Goal: Transaction & Acquisition: Purchase product/service

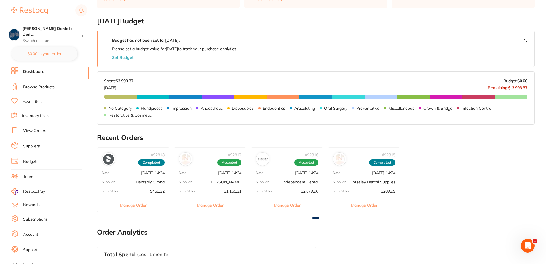
scroll to position [200, 0]
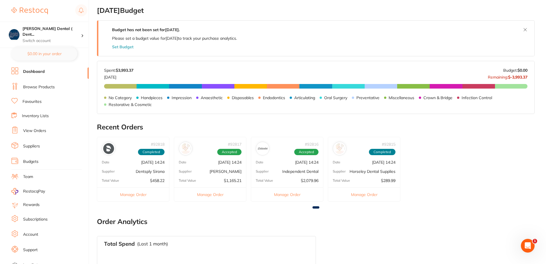
click at [282, 193] on button "Manage Order" at bounding box center [287, 194] width 72 height 14
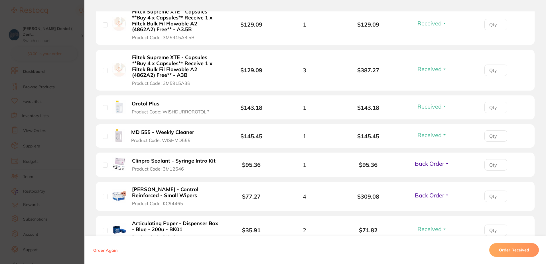
scroll to position [314, 0]
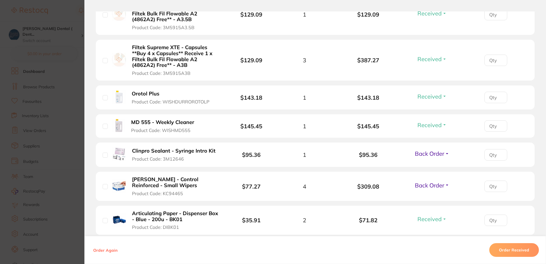
click at [440, 184] on span "Back Order" at bounding box center [429, 184] width 29 height 7
click at [434, 197] on span "Received" at bounding box center [432, 197] width 15 height 4
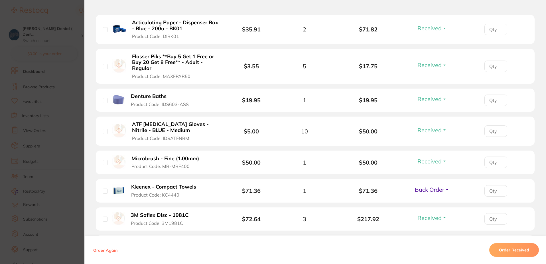
scroll to position [513, 0]
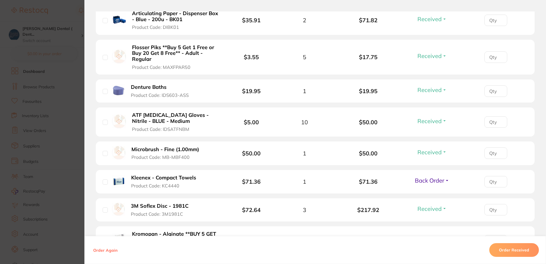
click at [429, 180] on span "Back Order" at bounding box center [429, 180] width 29 height 7
click at [429, 191] on span "Received" at bounding box center [432, 192] width 15 height 4
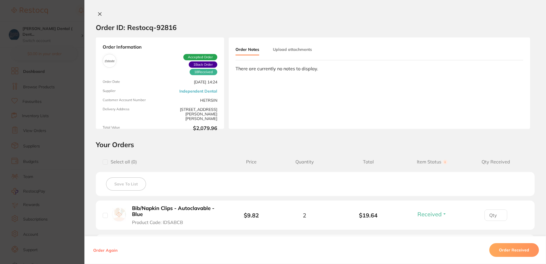
scroll to position [114, 0]
click at [99, 12] on icon at bounding box center [100, 14] width 5 height 5
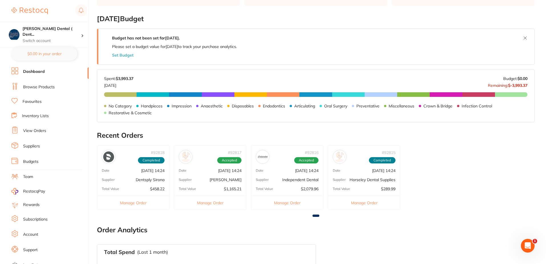
scroll to position [200, 0]
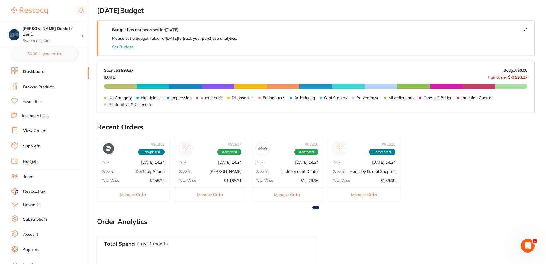
click at [207, 155] on div "# 92817 Accepted" at bounding box center [210, 146] width 72 height 18
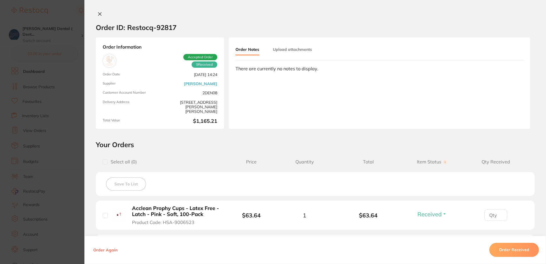
scroll to position [57, 0]
click at [98, 14] on icon at bounding box center [99, 14] width 3 height 3
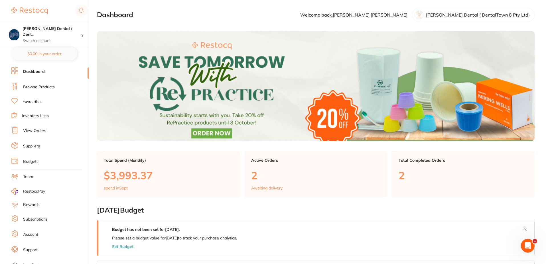
scroll to position [0, 0]
click at [48, 87] on link "Browse Products" at bounding box center [39, 87] width 32 height 6
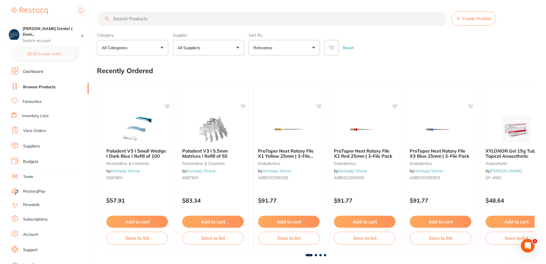
click at [30, 100] on link "Favourites" at bounding box center [32, 102] width 19 height 6
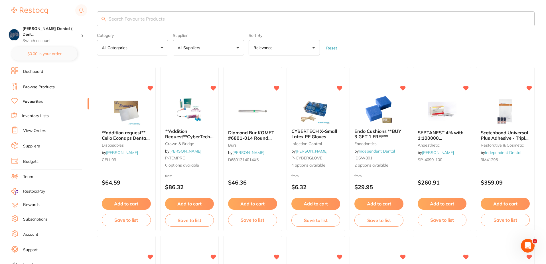
click at [167, 20] on input "search" at bounding box center [316, 18] width 438 height 15
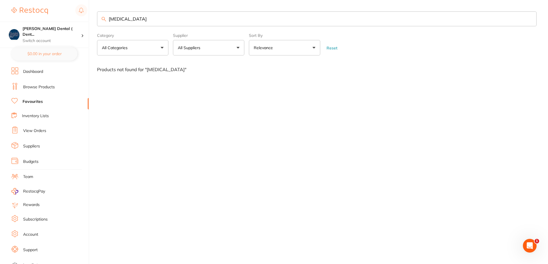
type input "articaine"
click at [36, 100] on link "Favourites" at bounding box center [33, 102] width 20 height 6
drag, startPoint x: 127, startPoint y: 19, endPoint x: 101, endPoint y: 18, distance: 26.5
click at [101, 18] on input "articaine" at bounding box center [316, 18] width 439 height 15
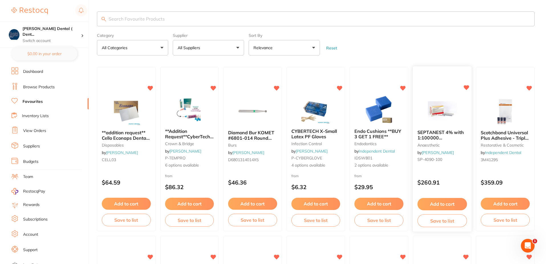
click at [440, 137] on span "SEPTANEST 4% with 1:100000 [MEDICAL_DATA] 2.2ml 2xBox 50 GOLD" at bounding box center [442, 140] width 48 height 22
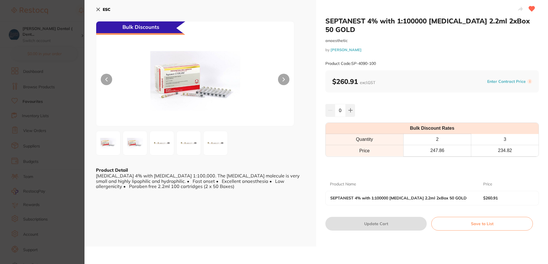
click at [97, 8] on icon at bounding box center [98, 9] width 3 height 3
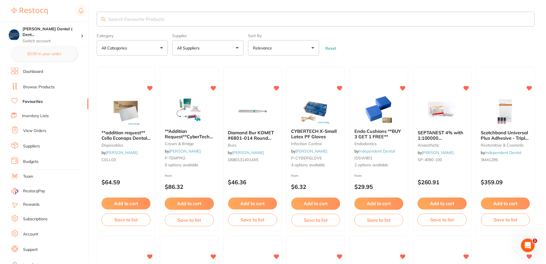
scroll to position [0, 0]
click at [116, 18] on input "search" at bounding box center [316, 18] width 438 height 15
click at [236, 47] on button "All Suppliers" at bounding box center [208, 47] width 71 height 15
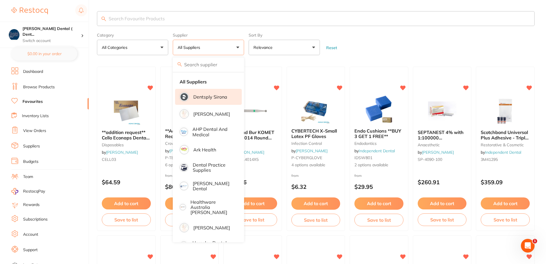
click at [216, 95] on p "Dentsply Sirona" at bounding box center [210, 96] width 34 height 5
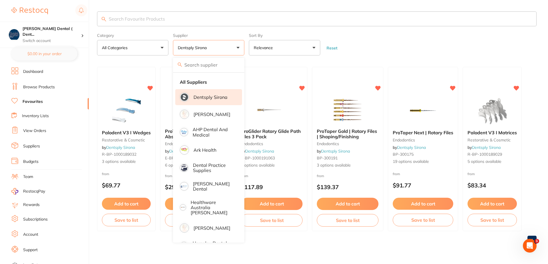
click at [150, 20] on input "search" at bounding box center [316, 18] width 439 height 15
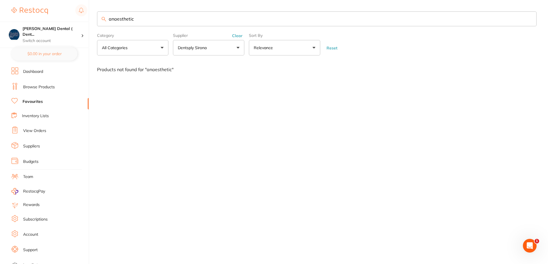
drag, startPoint x: 134, startPoint y: 19, endPoint x: 101, endPoint y: 20, distance: 33.1
click at [101, 20] on input "anaesthetic" at bounding box center [316, 18] width 439 height 15
type input "s"
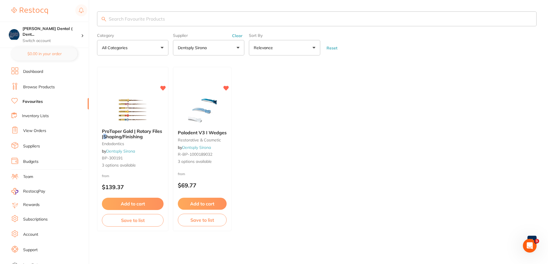
click at [162, 47] on button "All Categories" at bounding box center [132, 47] width 71 height 15
click at [315, 84] on ul "ProTaper Gold | Rotary Files | S haping/Finishing endodontics by Dentsply Siron…" at bounding box center [316, 149] width 439 height 164
click at [35, 101] on link "Favourites" at bounding box center [33, 102] width 20 height 6
click at [239, 47] on button "Dentsply Sirona" at bounding box center [208, 47] width 71 height 15
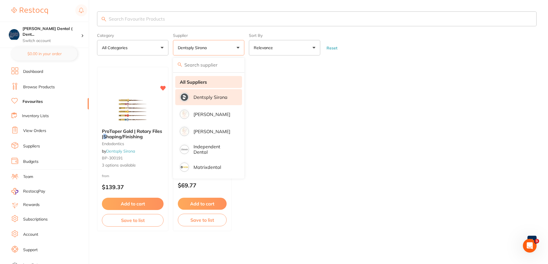
click at [204, 80] on strong "All Suppliers" at bounding box center [193, 81] width 27 height 5
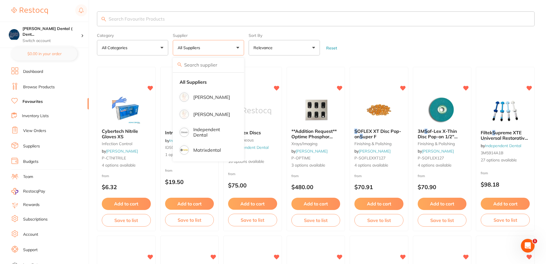
click at [388, 32] on form "Category All Categories All Categories anaesthetic burs disposables endodontics…" at bounding box center [316, 43] width 438 height 25
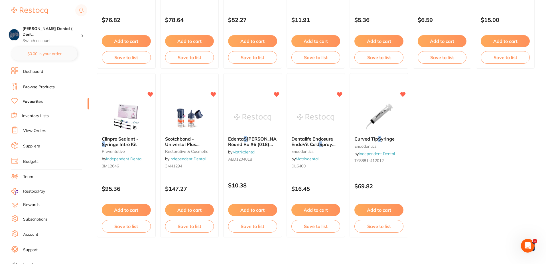
scroll to position [671, 0]
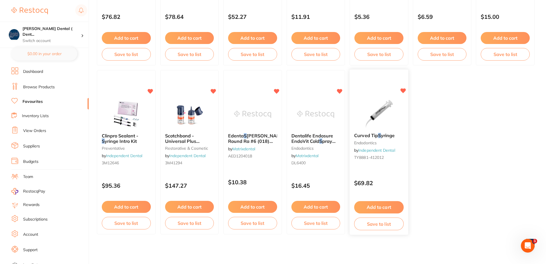
click at [393, 205] on button "Add to cart" at bounding box center [378, 207] width 49 height 12
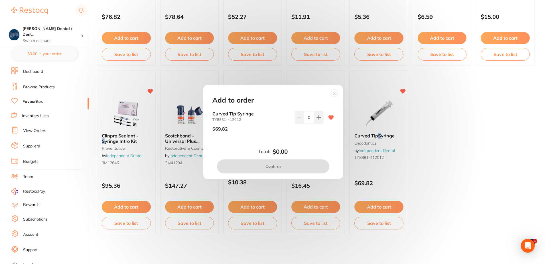
scroll to position [0, 0]
click at [320, 115] on button at bounding box center [318, 117] width 9 height 13
type input "1"
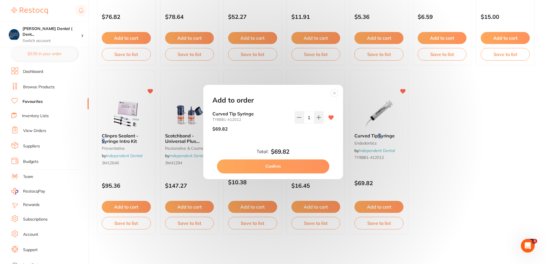
click at [277, 167] on button "Confirm" at bounding box center [273, 166] width 112 height 14
checkbox input "false"
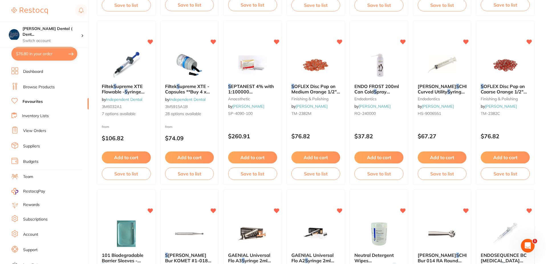
scroll to position [186, 0]
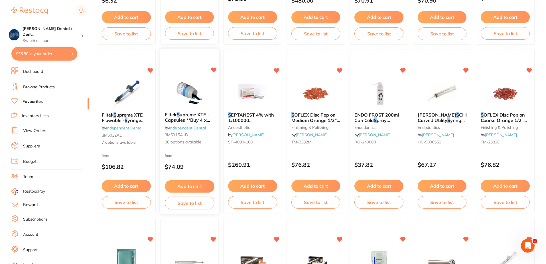
click at [189, 116] on span "upreme XTE - Capsules **Buy 4 x Capsules** Receive 1 x Filtek Bulk Fil Flowable…" at bounding box center [188, 128] width 46 height 32
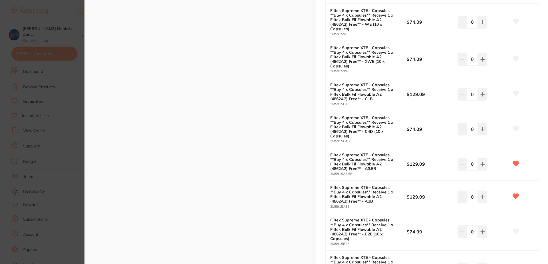
scroll to position [399, 0]
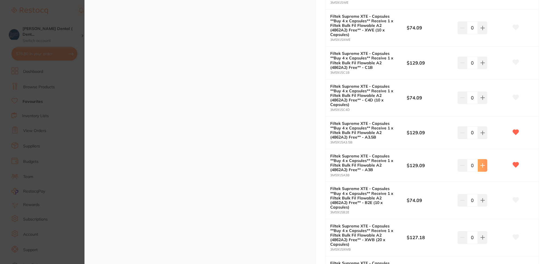
click at [481, 166] on icon at bounding box center [482, 165] width 4 height 4
click at [481, 164] on icon at bounding box center [482, 165] width 4 height 4
type input "2"
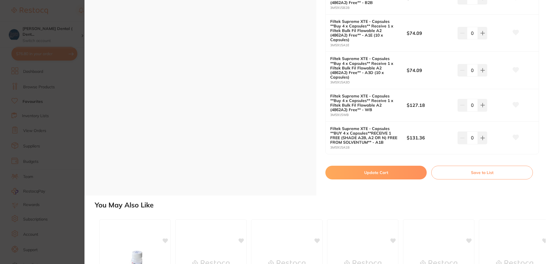
scroll to position [998, 0]
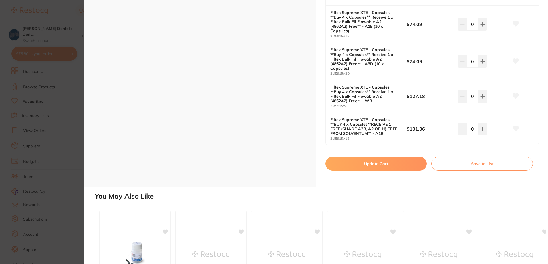
click at [382, 165] on button "Update Cart" at bounding box center [375, 164] width 101 height 14
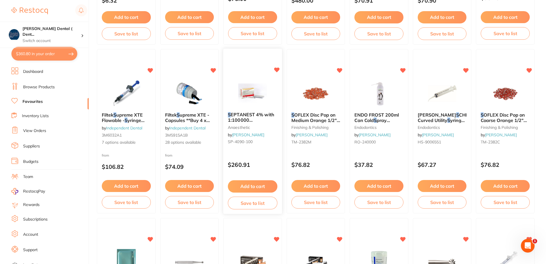
click at [256, 117] on span "EPTANEST 4% with 1:100000 adrenalin 2.2ml 2xBox 50 GOLD" at bounding box center [252, 123] width 48 height 22
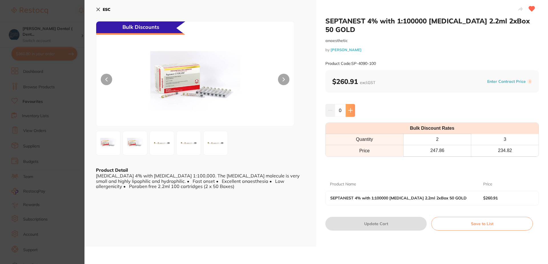
click at [351, 108] on icon at bounding box center [350, 110] width 4 height 4
type input "1"
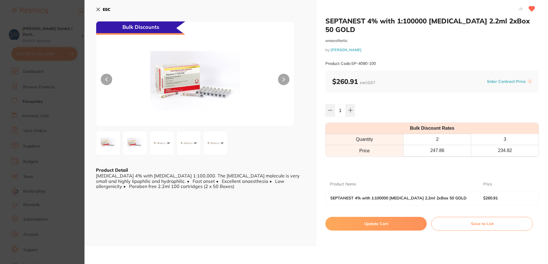
click at [388, 216] on button "Update Cart" at bounding box center [375, 223] width 101 height 14
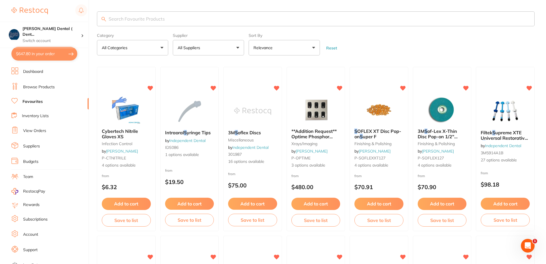
click at [238, 46] on button "All Suppliers" at bounding box center [208, 47] width 71 height 15
type input "den"
click at [334, 48] on button "Reset" at bounding box center [332, 47] width 14 height 5
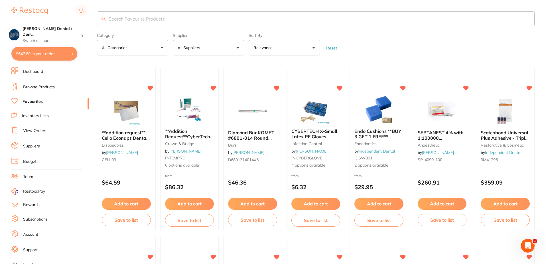
click at [239, 46] on button "All Suppliers" at bounding box center [208, 47] width 71 height 15
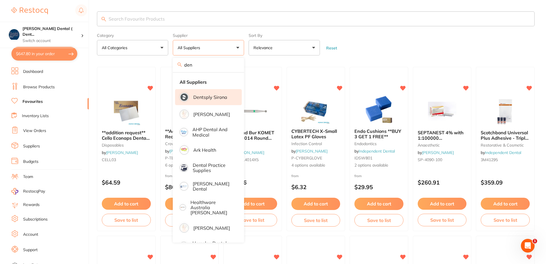
click at [208, 97] on p "Dentsply Sirona" at bounding box center [210, 96] width 34 height 5
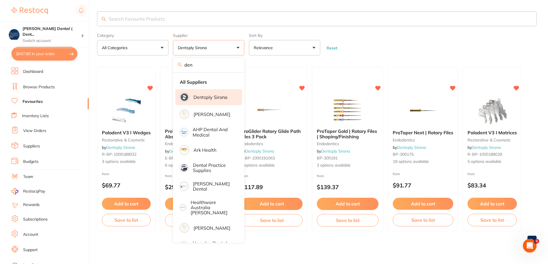
click at [174, 19] on input "search" at bounding box center [316, 18] width 439 height 15
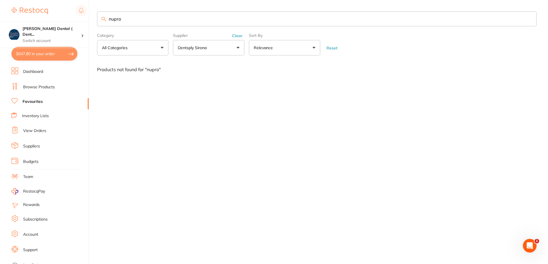
click at [163, 48] on button "All Categories" at bounding box center [132, 47] width 71 height 15
click at [131, 82] on strong "All Categories" at bounding box center [119, 81] width 30 height 5
drag, startPoint x: 124, startPoint y: 19, endPoint x: 106, endPoint y: 18, distance: 18.0
click at [106, 18] on input "nupro" at bounding box center [316, 18] width 439 height 15
type input "prophy paste"
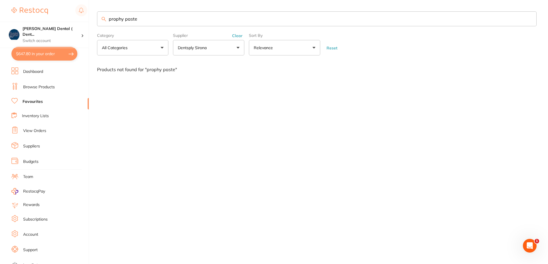
click at [46, 88] on link "Browse Products" at bounding box center [39, 87] width 32 height 6
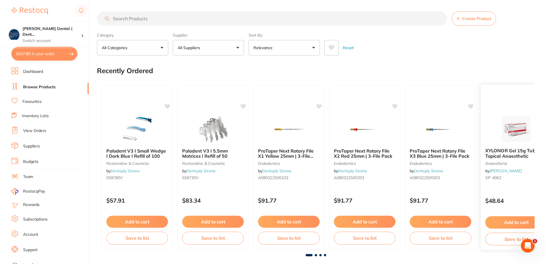
click at [511, 158] on b "XYLONOR Gel 15g Tube Topical Anaesthetic" at bounding box center [516, 153] width 62 height 11
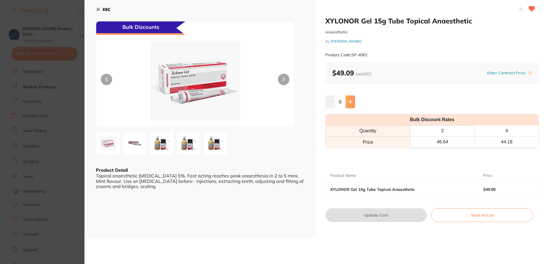
click at [350, 102] on icon at bounding box center [350, 102] width 4 height 4
type input "3"
click at [381, 213] on button "Update Cart" at bounding box center [375, 215] width 101 height 14
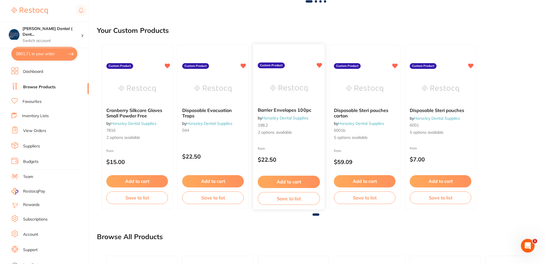
scroll to position [285, 0]
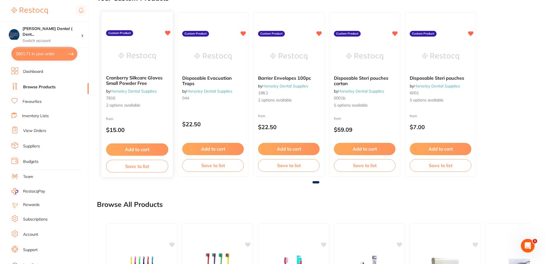
click at [129, 105] on span "2 options available" at bounding box center [137, 106] width 62 height 6
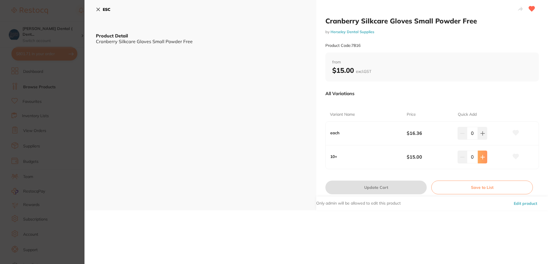
click at [481, 158] on icon at bounding box center [482, 157] width 5 height 5
type input "1"
click at [385, 188] on button "Update Cart" at bounding box center [375, 187] width 101 height 14
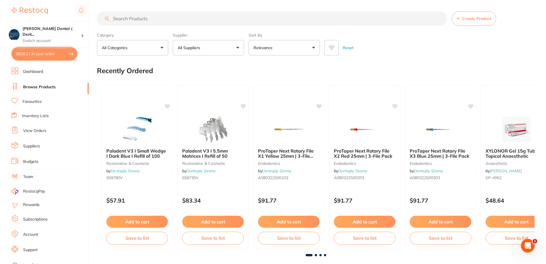
click at [238, 48] on button "All Suppliers" at bounding box center [208, 47] width 71 height 15
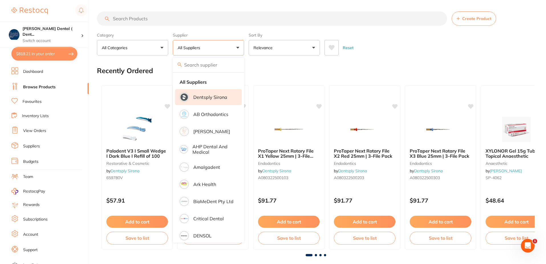
click at [203, 96] on p "Dentsply Sirona" at bounding box center [210, 96] width 34 height 5
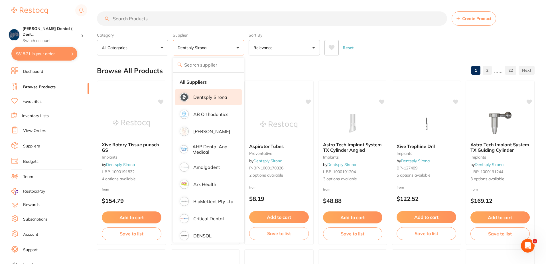
click at [149, 20] on input "search" at bounding box center [272, 18] width 350 height 14
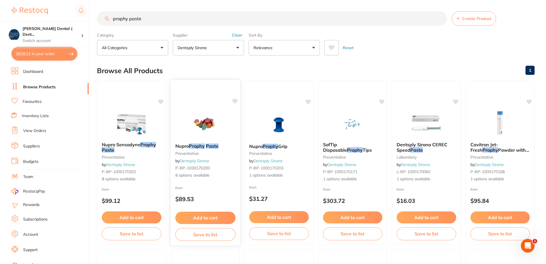
click at [193, 143] on em "Prophy" at bounding box center [197, 146] width 16 height 6
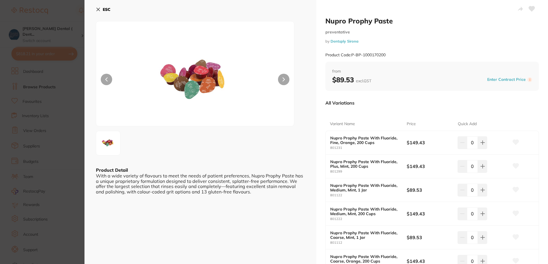
click at [97, 8] on icon at bounding box center [98, 9] width 5 height 5
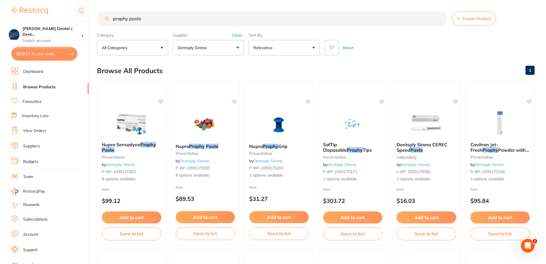
click at [112, 19] on input "prophy paste" at bounding box center [272, 18] width 350 height 14
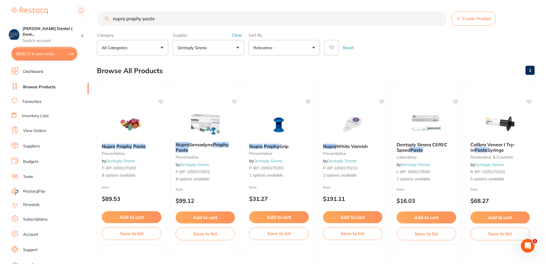
drag, startPoint x: 161, startPoint y: 20, endPoint x: 96, endPoint y: 21, distance: 65.9
click at [99, 20] on input "nupro prophy paste" at bounding box center [272, 18] width 350 height 14
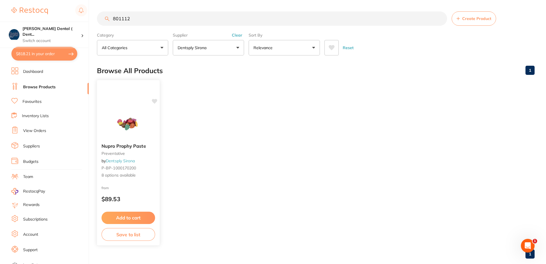
type input "801112"
click at [126, 168] on span "P-BP-1000170200" at bounding box center [119, 167] width 35 height 5
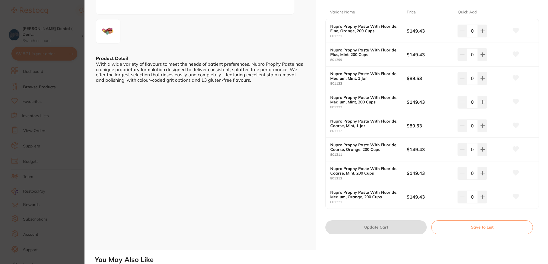
scroll to position [114, 0]
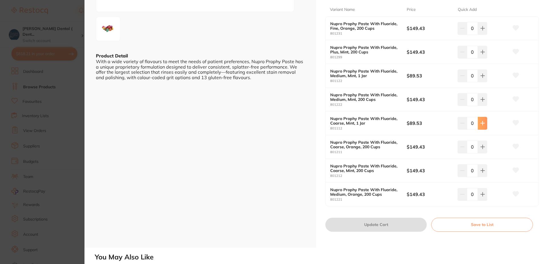
click at [480, 125] on icon at bounding box center [482, 123] width 5 height 5
type input "1"
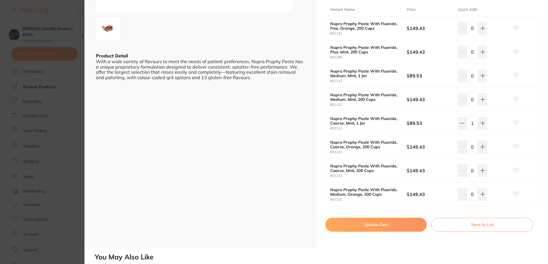
click at [516, 121] on icon at bounding box center [516, 122] width 6 height 5
click at [377, 223] on button "Update Cart" at bounding box center [375, 224] width 101 height 14
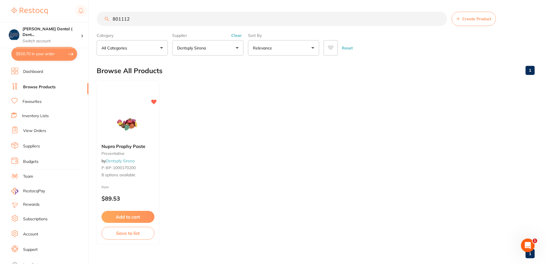
scroll to position [1, 0]
drag, startPoint x: 136, startPoint y: 19, endPoint x: 98, endPoint y: 17, distance: 37.7
click at [98, 17] on input "801112" at bounding box center [272, 18] width 350 height 14
type input "caulk tooth conditioner"
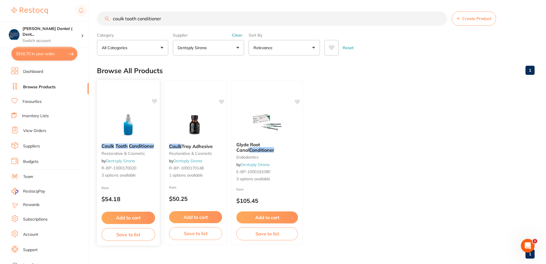
click at [121, 174] on span "3 options available" at bounding box center [129, 175] width 54 height 6
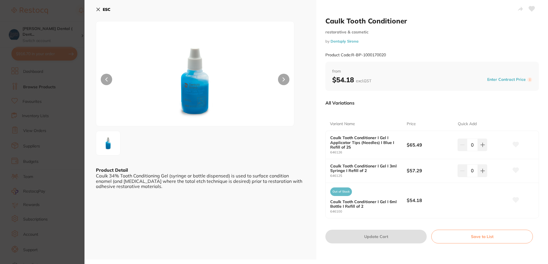
click at [284, 79] on button at bounding box center [283, 79] width 11 height 11
click at [102, 77] on button at bounding box center [106, 79] width 11 height 11
click at [355, 168] on b "Caulk Tooth Conditioner I Gel I 3ml Syringe I Refill of 2" at bounding box center [364, 167] width 69 height 9
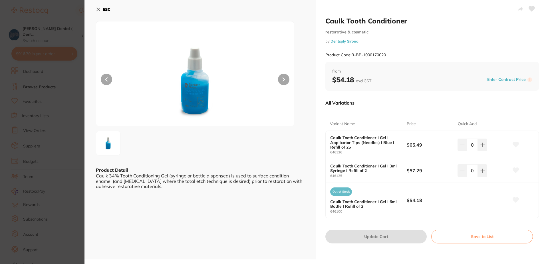
click at [529, 7] on icon at bounding box center [531, 8] width 6 height 5
click at [480, 172] on icon at bounding box center [482, 170] width 5 height 5
type input "1"
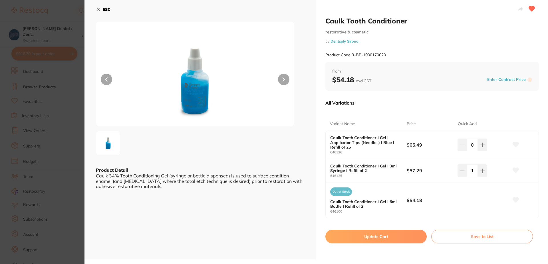
click at [381, 236] on button "Update Cart" at bounding box center [375, 236] width 101 height 14
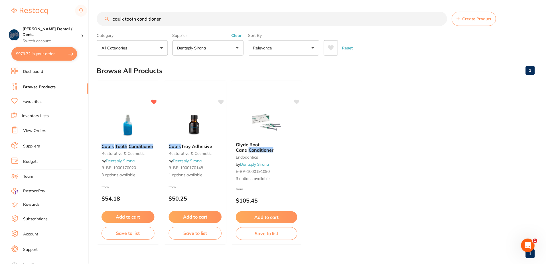
scroll to position [1, 0]
click at [223, 101] on icon at bounding box center [221, 100] width 5 height 5
click at [165, 18] on input "caulk tooth conditioner" at bounding box center [272, 18] width 350 height 14
drag, startPoint x: 165, startPoint y: 18, endPoint x: 112, endPoint y: 18, distance: 53.9
click at [112, 18] on input "caulk tooth conditioner" at bounding box center [272, 18] width 350 height 14
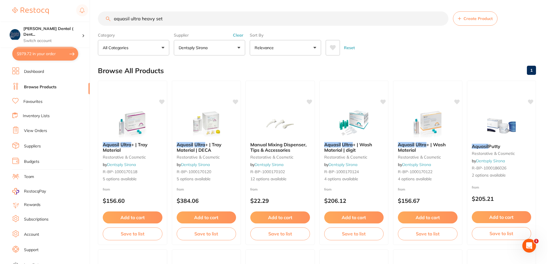
scroll to position [0, 0]
type input "aquasil ultra heavy set"
click at [124, 145] on em "Ultra" at bounding box center [124, 144] width 11 height 6
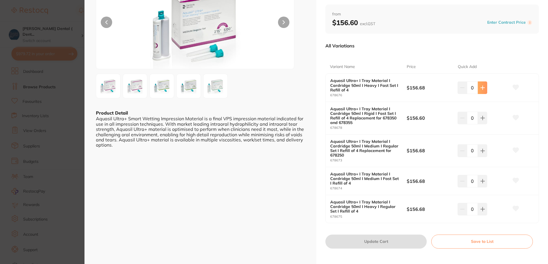
click at [480, 87] on icon at bounding box center [482, 87] width 5 height 5
type input "1"
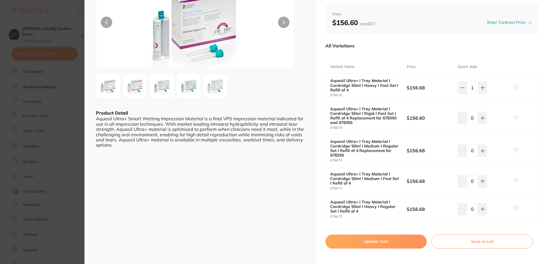
click at [514, 88] on icon at bounding box center [516, 86] width 6 height 5
click at [354, 239] on button "Update Cart" at bounding box center [375, 241] width 101 height 14
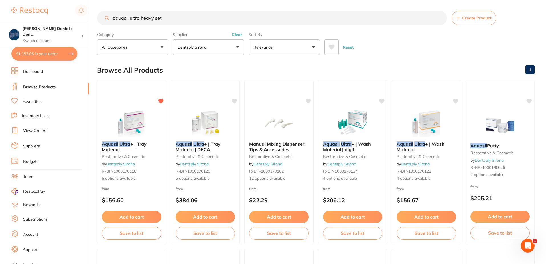
drag, startPoint x: 166, startPoint y: 20, endPoint x: 157, endPoint y: 26, distance: 10.8
click at [155, 19] on input "aquasil ultra heavy set" at bounding box center [272, 18] width 350 height 14
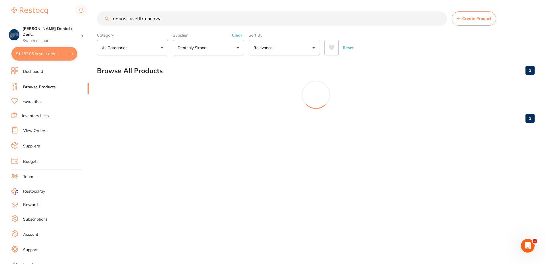
scroll to position [0, 0]
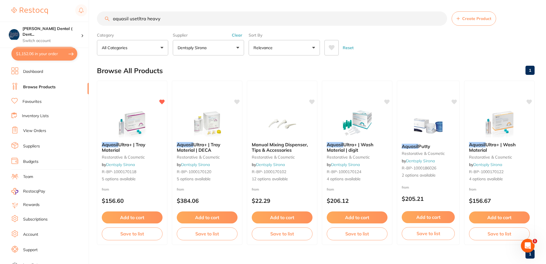
drag, startPoint x: 165, startPoint y: 21, endPoint x: 93, endPoint y: 22, distance: 71.6
click at [95, 22] on div "$1,152.06 Singleton Dental ( Dent... Switch account Singleton Dental ( DentalTo…" at bounding box center [273, 132] width 546 height 264
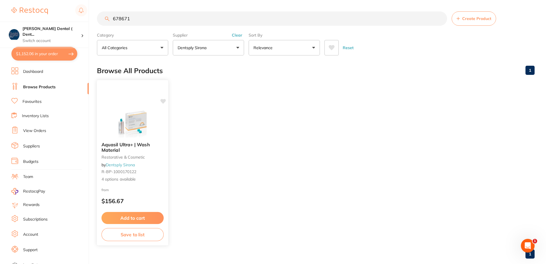
type input "678671"
click at [117, 147] on span "Aquasil Ultra+ | Wash Material" at bounding box center [126, 146] width 48 height 11
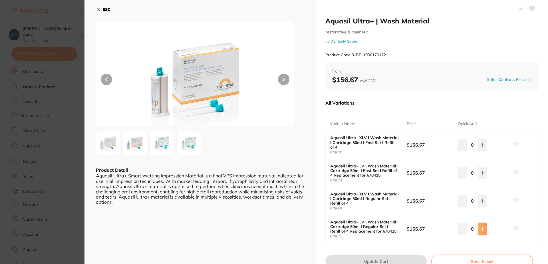
click at [482, 229] on icon at bounding box center [482, 228] width 5 height 5
type input "1"
click at [513, 226] on icon at bounding box center [516, 228] width 6 height 5
click at [382, 259] on button "Update Cart" at bounding box center [375, 261] width 101 height 14
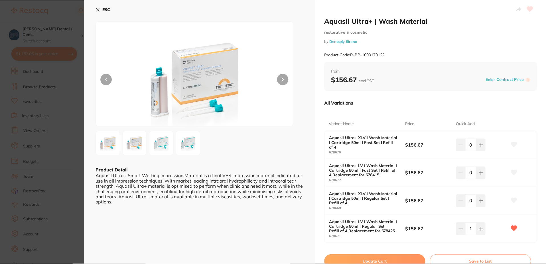
scroll to position [1, 0]
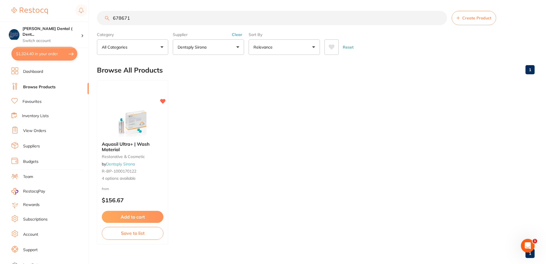
drag, startPoint x: 135, startPoint y: 19, endPoint x: 107, endPoint y: 21, distance: 27.7
click at [107, 21] on input "678671" at bounding box center [272, 18] width 350 height 14
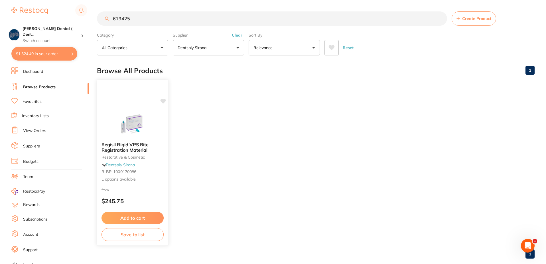
scroll to position [0, 0]
click at [163, 101] on icon at bounding box center [163, 101] width 5 height 5
drag, startPoint x: 128, startPoint y: 18, endPoint x: 105, endPoint y: 22, distance: 23.1
click at [105, 22] on input "619425" at bounding box center [272, 18] width 350 height 14
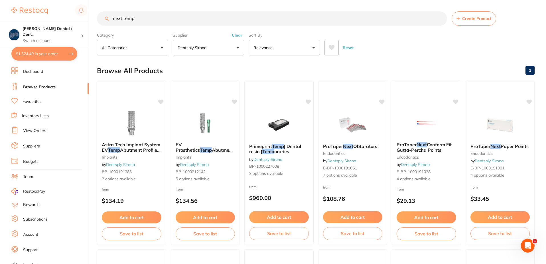
scroll to position [0, 0]
drag, startPoint x: 140, startPoint y: 18, endPoint x: 109, endPoint y: 20, distance: 30.9
click at [109, 20] on div "next temp Create Product" at bounding box center [316, 18] width 438 height 14
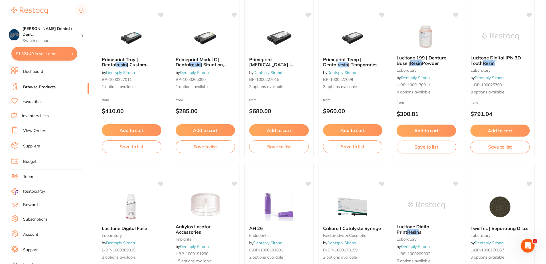
scroll to position [257, 0]
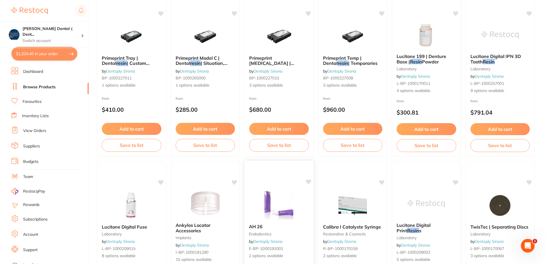
type input "blockout resin"
click at [309, 181] on icon at bounding box center [308, 181] width 5 height 5
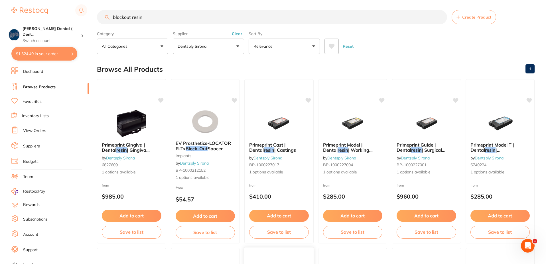
scroll to position [0, 0]
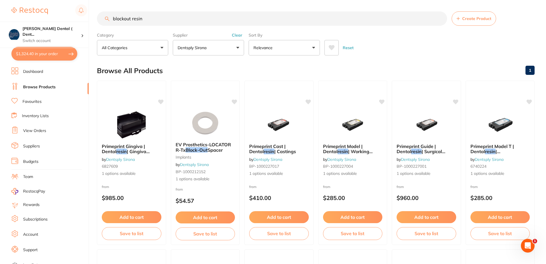
click at [238, 47] on button "Dentsply Sirona" at bounding box center [208, 47] width 71 height 15
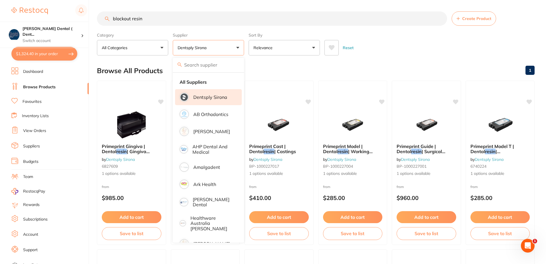
click at [350, 46] on button "Reset" at bounding box center [348, 47] width 14 height 15
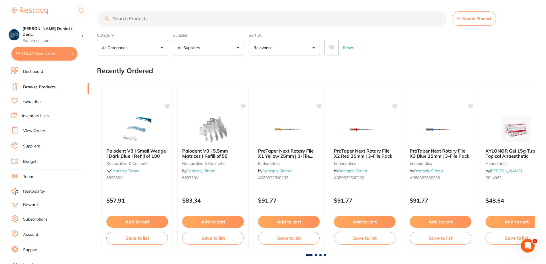
click at [237, 47] on button "All Suppliers" at bounding box center [208, 47] width 71 height 15
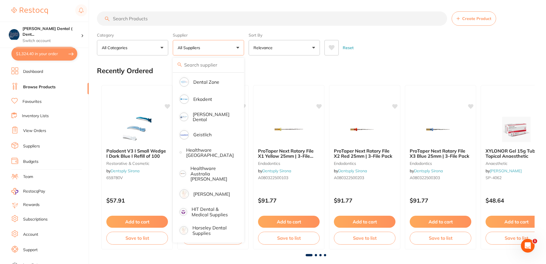
scroll to position [228, 0]
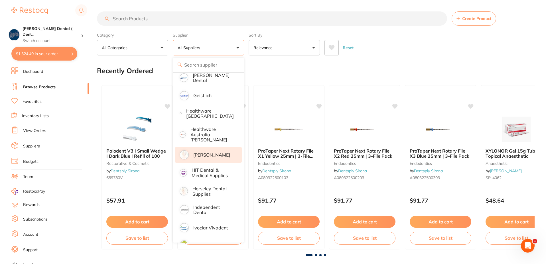
click at [197, 152] on p "[PERSON_NAME]" at bounding box center [211, 154] width 37 height 5
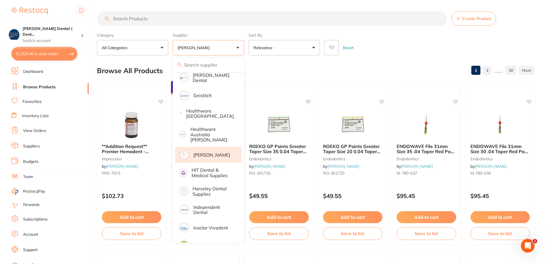
scroll to position [0, 0]
click at [158, 19] on input "search" at bounding box center [272, 18] width 350 height 14
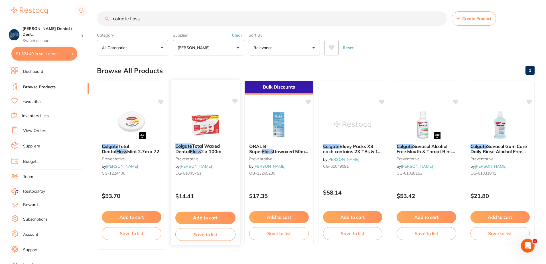
type input "colgate floss"
click at [202, 123] on img at bounding box center [205, 124] width 37 height 29
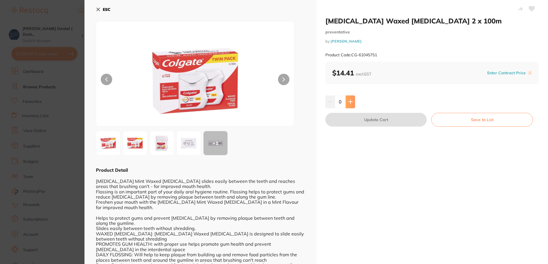
click at [349, 103] on icon at bounding box center [350, 102] width 4 height 4
type input "1"
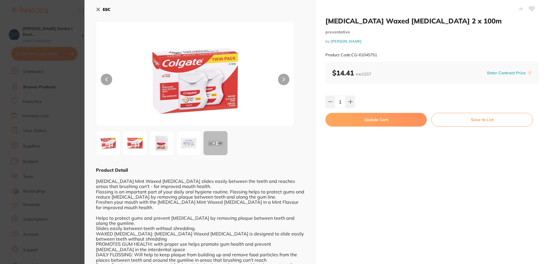
click at [529, 8] on icon at bounding box center [531, 8] width 6 height 5
click at [372, 119] on button "Update Cart" at bounding box center [375, 120] width 101 height 14
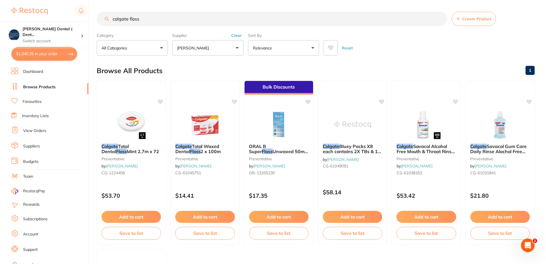
scroll to position [0, 0]
click at [234, 100] on icon at bounding box center [234, 100] width 5 height 5
click at [235, 100] on icon at bounding box center [234, 100] width 5 height 5
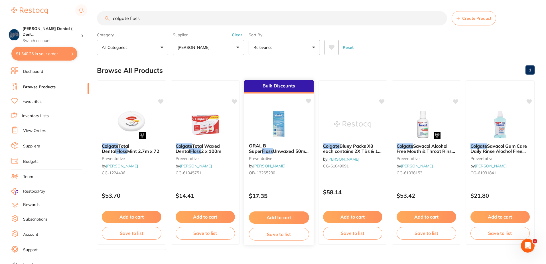
click at [309, 102] on icon at bounding box center [308, 101] width 6 height 6
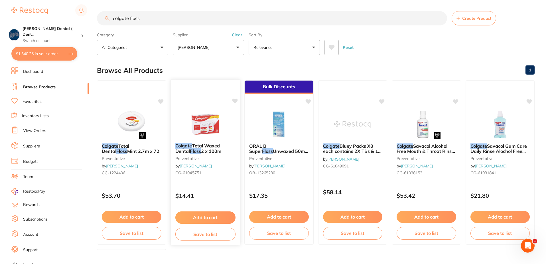
click at [209, 103] on div "Colgate Total Waxed Dental Floss 2 x 100m preventative by Henry Schein Halas CG…" at bounding box center [205, 162] width 70 height 166
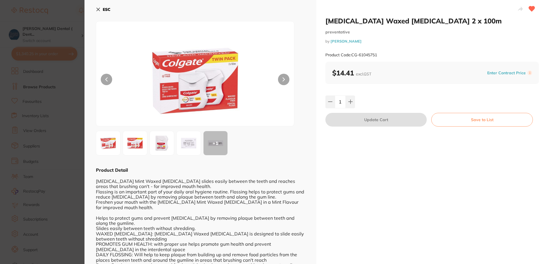
click at [98, 8] on icon at bounding box center [98, 9] width 5 height 5
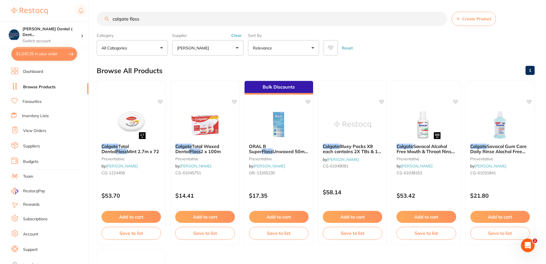
scroll to position [0, 0]
click at [235, 101] on icon at bounding box center [234, 100] width 5 height 5
click at [331, 46] on icon at bounding box center [332, 47] width 6 height 5
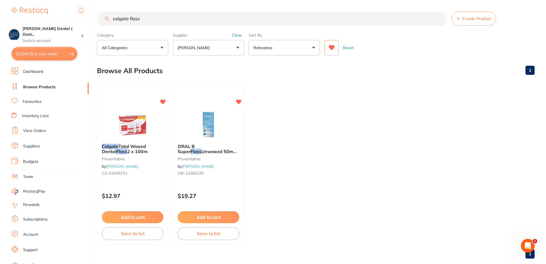
scroll to position [0, 0]
click at [350, 47] on button "Reset" at bounding box center [348, 47] width 14 height 15
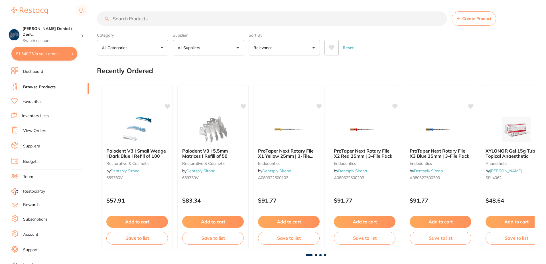
click at [240, 48] on button "All Suppliers" at bounding box center [208, 47] width 71 height 15
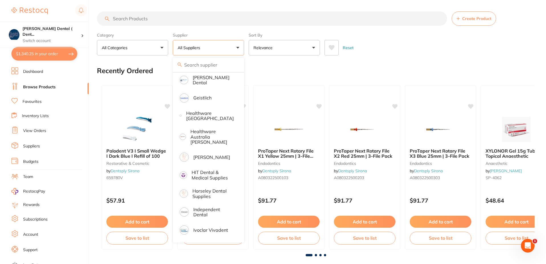
scroll to position [228, 0]
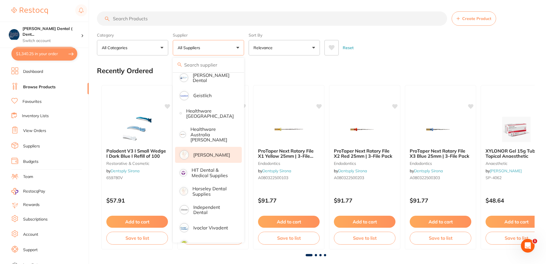
click at [198, 152] on p "[PERSON_NAME]" at bounding box center [211, 154] width 37 height 5
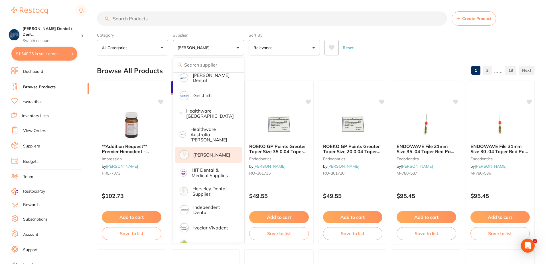
scroll to position [0, 0]
click at [152, 20] on input "search" at bounding box center [272, 18] width 350 height 14
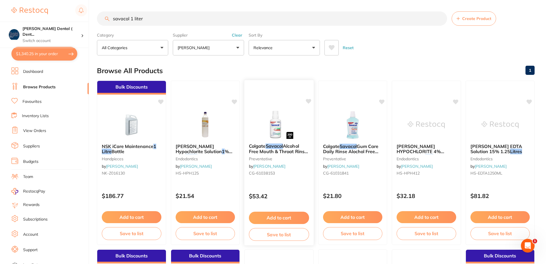
click at [283, 150] on span "Alcohol Free Mouth & Throat Rinse 300ml X 6" at bounding box center [278, 151] width 59 height 16
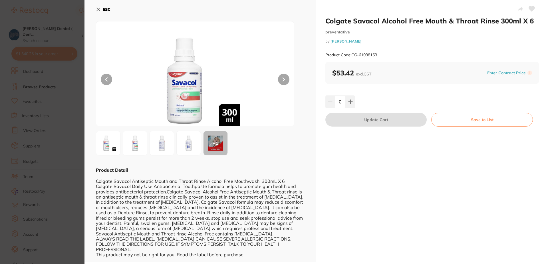
click at [96, 7] on icon at bounding box center [98, 9] width 5 height 5
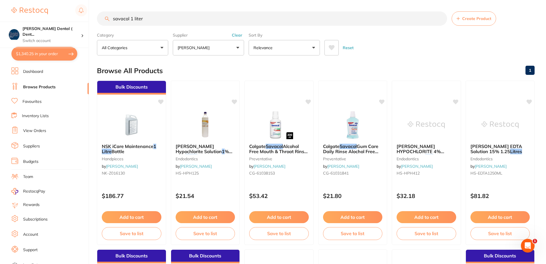
drag, startPoint x: 144, startPoint y: 19, endPoint x: 113, endPoint y: 19, distance: 30.5
click at [113, 19] on input "savacol 1 liter" at bounding box center [272, 18] width 350 height 14
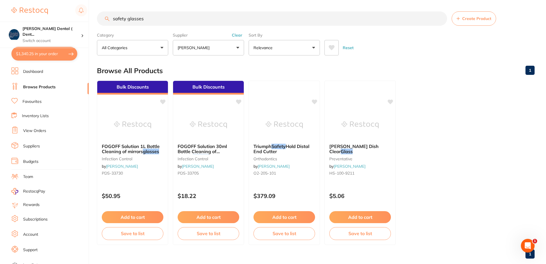
drag, startPoint x: 147, startPoint y: 19, endPoint x: 104, endPoint y: 20, distance: 43.4
click at [104, 20] on input "safety glasses" at bounding box center [272, 18] width 350 height 14
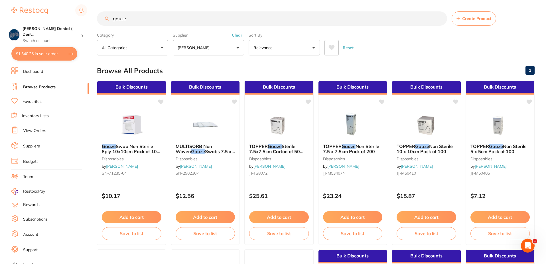
click at [113, 20] on input "gauze" at bounding box center [272, 18] width 350 height 14
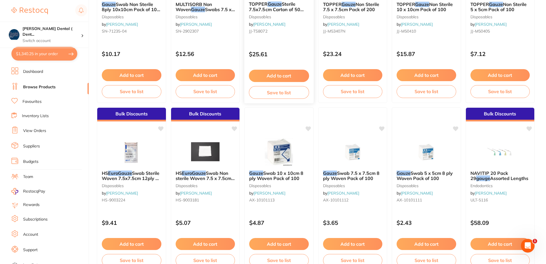
scroll to position [143, 0]
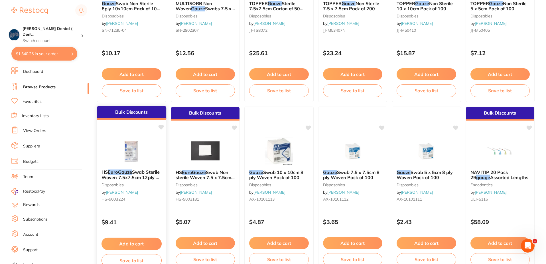
type input "euro gauze"
click at [130, 154] on img at bounding box center [131, 150] width 37 height 29
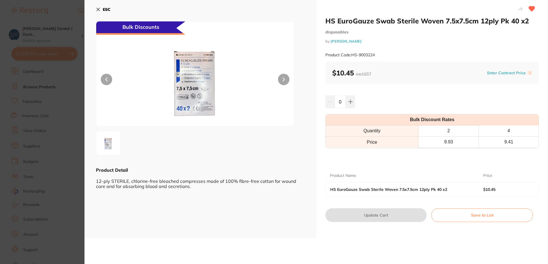
click at [98, 8] on icon at bounding box center [98, 9] width 5 height 5
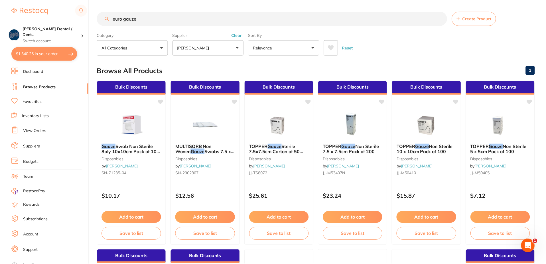
scroll to position [143, 0]
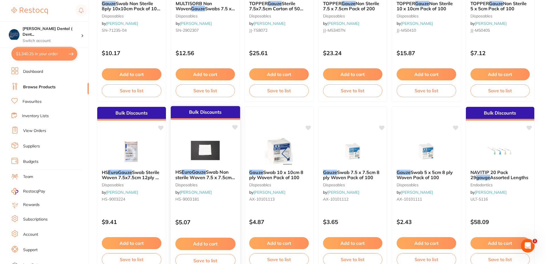
click at [203, 174] on em "EuroGauze" at bounding box center [194, 172] width 24 height 6
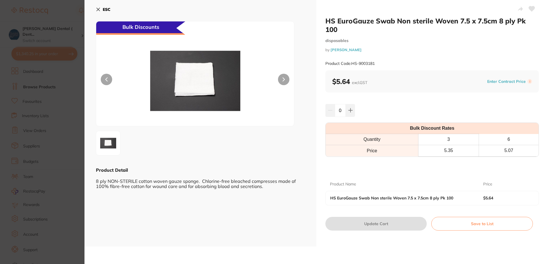
click at [530, 7] on icon at bounding box center [531, 8] width 6 height 5
click at [349, 112] on icon at bounding box center [350, 110] width 4 height 4
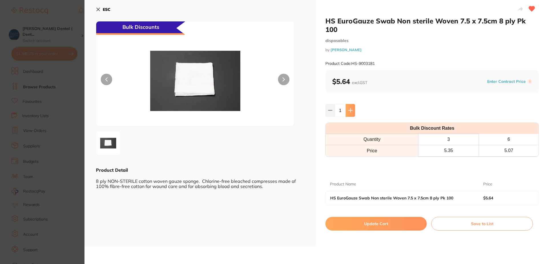
click at [349, 112] on icon at bounding box center [350, 110] width 4 height 4
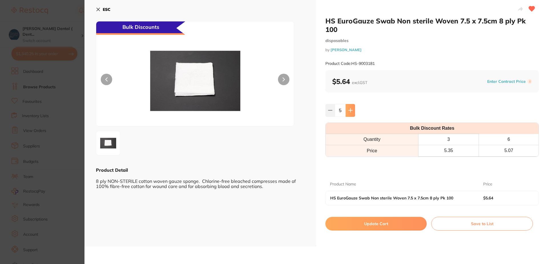
type input "6"
click at [394, 223] on button "Update Cart" at bounding box center [375, 223] width 101 height 14
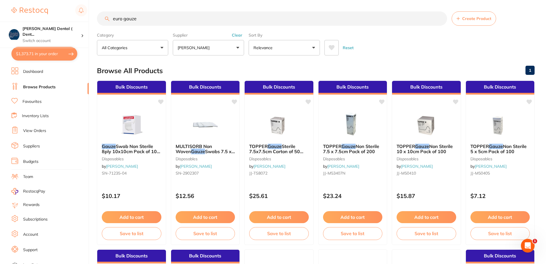
drag, startPoint x: 141, startPoint y: 19, endPoint x: 95, endPoint y: 19, distance: 45.6
click at [95, 19] on div "$1,373.71 [PERSON_NAME] Dental ( Dent... Switch account [PERSON_NAME] Dental ( …" at bounding box center [273, 132] width 546 height 264
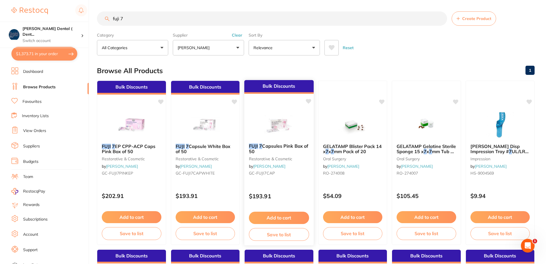
type input "fuji 7"
click at [288, 145] on span "Capsules Pink Box of 50" at bounding box center [278, 148] width 59 height 11
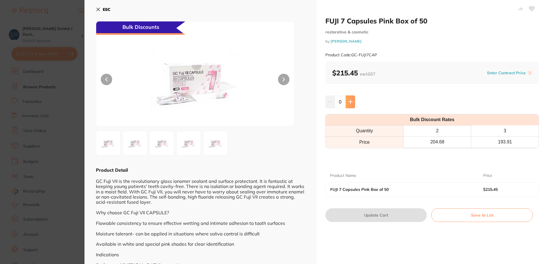
click at [348, 101] on icon at bounding box center [350, 101] width 5 height 5
type input "1"
click at [531, 8] on icon at bounding box center [531, 8] width 6 height 5
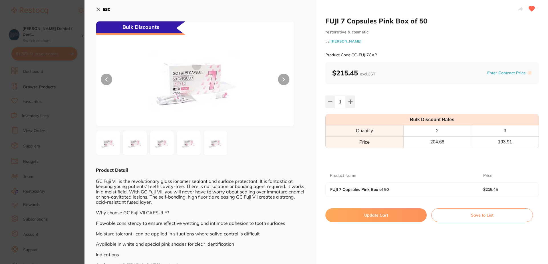
click at [372, 214] on button "Update Cart" at bounding box center [375, 215] width 101 height 14
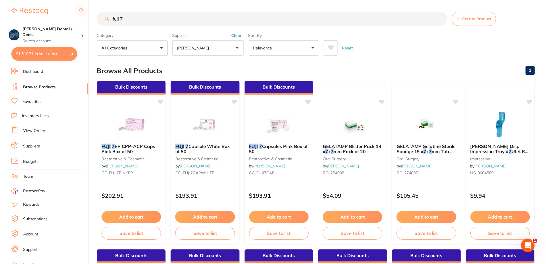
scroll to position [1, 0]
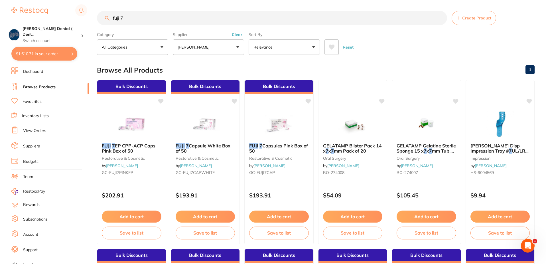
drag, startPoint x: 125, startPoint y: 17, endPoint x: 110, endPoint y: 21, distance: 16.0
click at [110, 21] on input "fuji 7" at bounding box center [272, 18] width 350 height 14
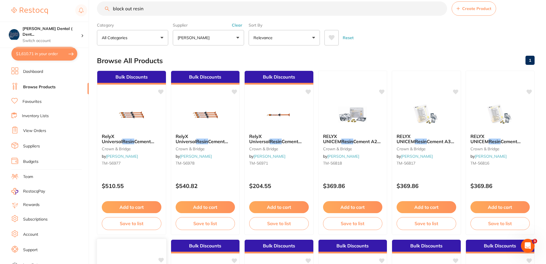
scroll to position [0, 0]
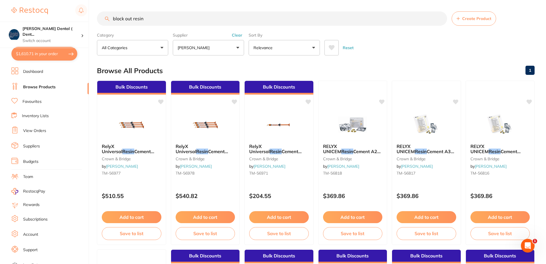
drag, startPoint x: 148, startPoint y: 19, endPoint x: 100, endPoint y: 20, distance: 47.9
click at [100, 20] on input "block out resin" at bounding box center [272, 18] width 350 height 14
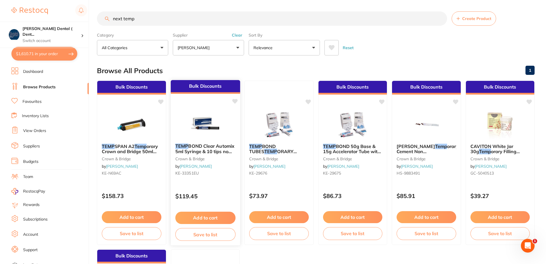
type input "next temp"
click at [205, 144] on span "BOND Clear Automix 5ml Syringe & 10 tips no [MEDICAL_DATA]" at bounding box center [204, 151] width 59 height 16
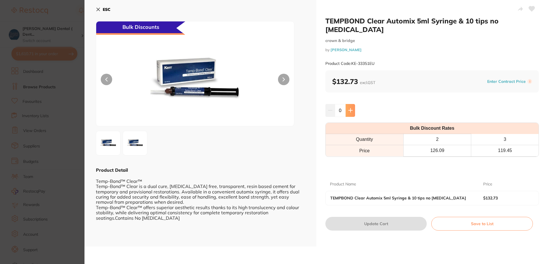
click at [348, 104] on button at bounding box center [349, 110] width 9 height 13
type input "1"
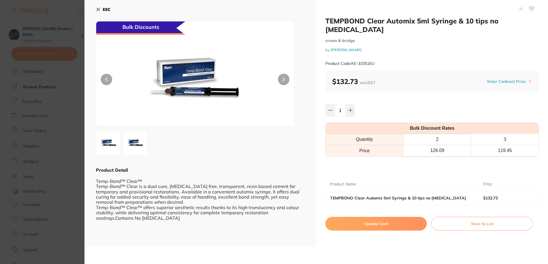
click at [529, 9] on icon at bounding box center [531, 8] width 6 height 5
click at [393, 217] on button "Update Cart" at bounding box center [375, 223] width 101 height 14
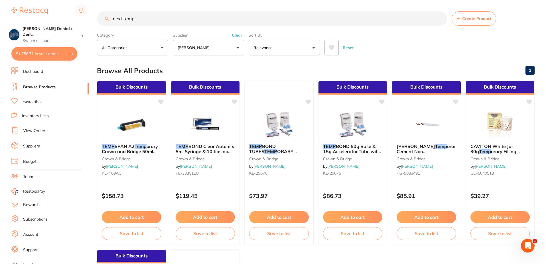
drag, startPoint x: 130, startPoint y: 19, endPoint x: 120, endPoint y: 19, distance: 9.4
click at [120, 19] on input "next temp" at bounding box center [272, 18] width 350 height 14
drag, startPoint x: 136, startPoint y: 19, endPoint x: 96, endPoint y: 20, distance: 40.5
click at [96, 20] on div "$1,756.71 [PERSON_NAME] Dental ( Dent... Switch account [PERSON_NAME] Dental ( …" at bounding box center [273, 132] width 546 height 264
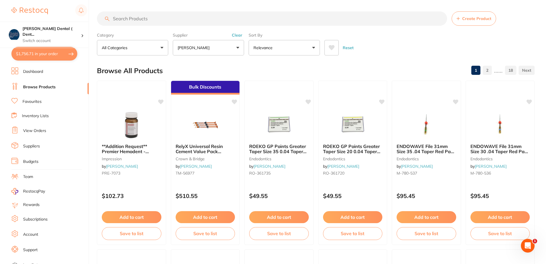
click at [238, 48] on button "[PERSON_NAME]" at bounding box center [208, 47] width 71 height 15
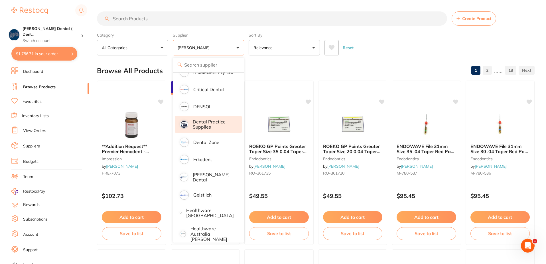
scroll to position [228, 0]
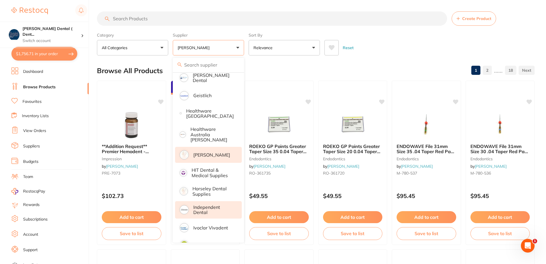
click at [201, 204] on p "Independent Dental" at bounding box center [213, 209] width 40 height 11
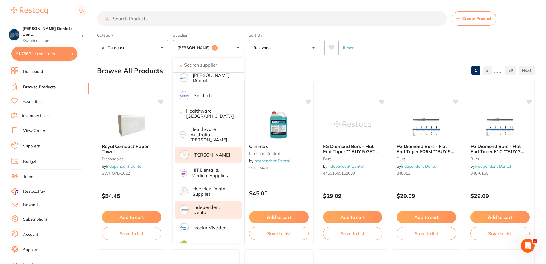
scroll to position [0, 0]
click at [201, 204] on p "Independent Dental" at bounding box center [213, 209] width 40 height 11
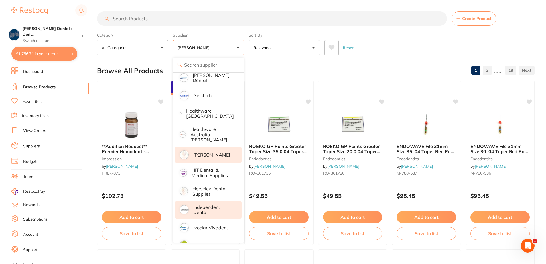
click at [202, 204] on p "Independent Dental" at bounding box center [213, 209] width 40 height 11
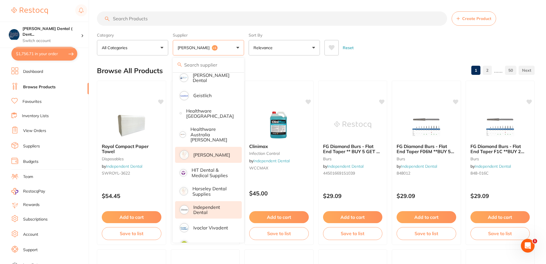
click at [218, 47] on span "+1" at bounding box center [215, 48] width 6 height 6
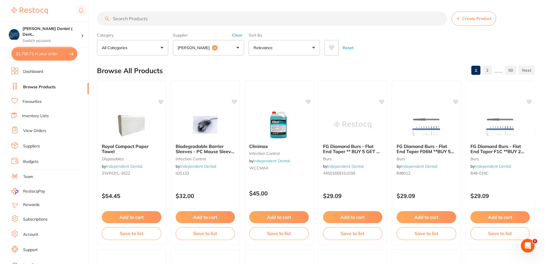
click at [236, 47] on button "[PERSON_NAME] +1" at bounding box center [208, 47] width 71 height 15
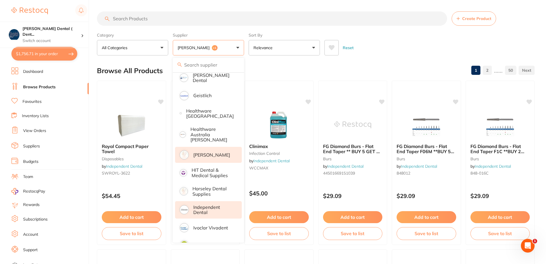
click at [352, 48] on button "Reset" at bounding box center [348, 47] width 14 height 15
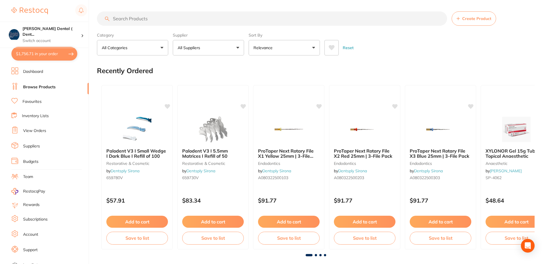
click at [238, 47] on button "All Suppliers" at bounding box center [208, 47] width 71 height 15
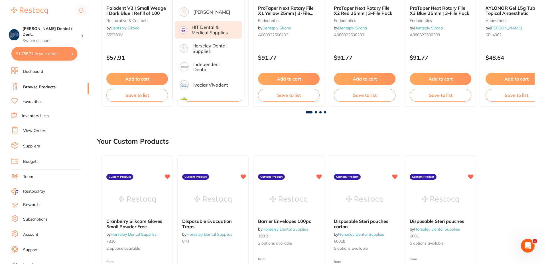
scroll to position [57, 0]
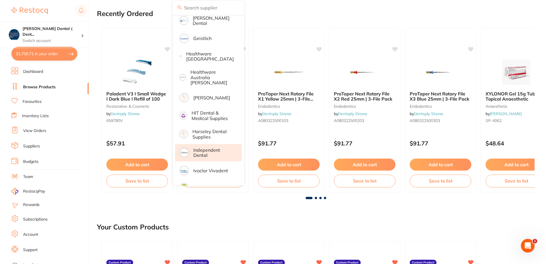
click at [198, 147] on p "Independent Dental" at bounding box center [213, 152] width 40 height 11
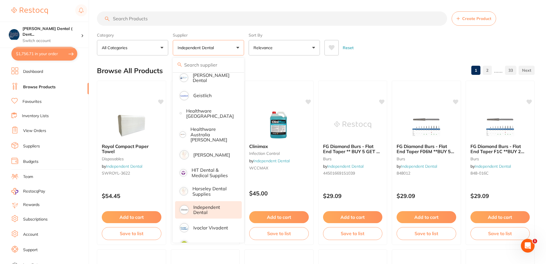
scroll to position [0, 0]
click at [33, 101] on link "Favourites" at bounding box center [32, 102] width 19 height 6
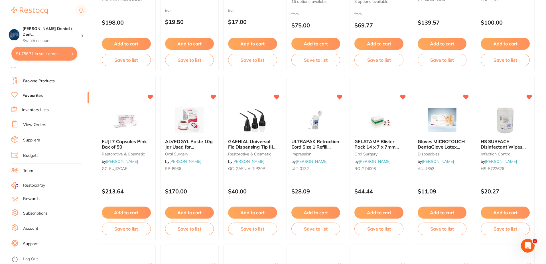
scroll to position [342, 0]
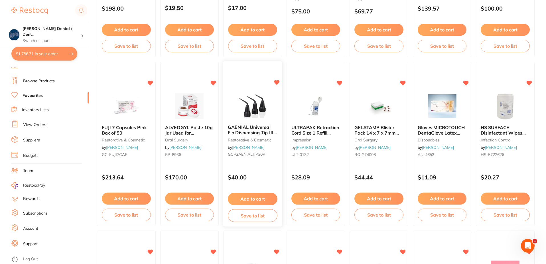
click at [251, 197] on button "Add to cart" at bounding box center [252, 199] width 49 height 12
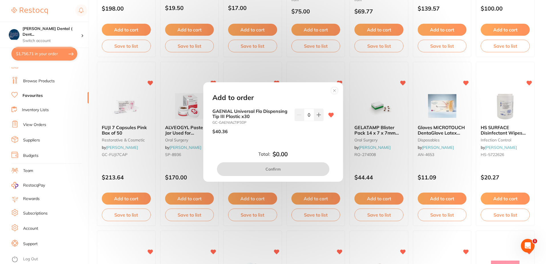
scroll to position [0, 0]
click at [318, 112] on button at bounding box center [318, 114] width 9 height 13
type input "1"
click at [271, 169] on button "Confirm" at bounding box center [273, 169] width 112 height 14
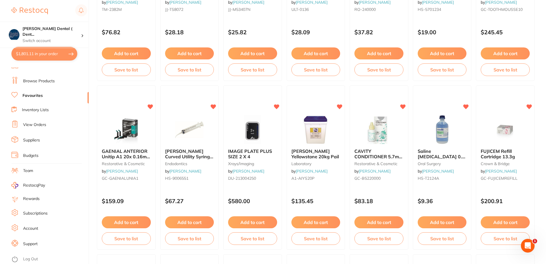
scroll to position [656, 0]
click at [379, 219] on button "Add to cart" at bounding box center [378, 222] width 49 height 12
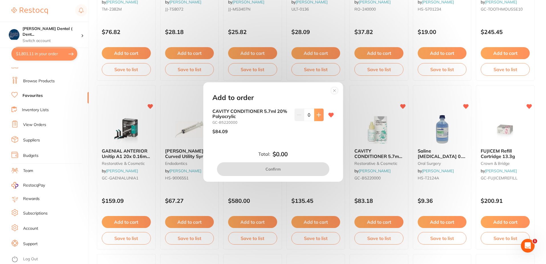
scroll to position [0, 0]
click at [318, 115] on icon at bounding box center [319, 115] width 4 height 4
type input "1"
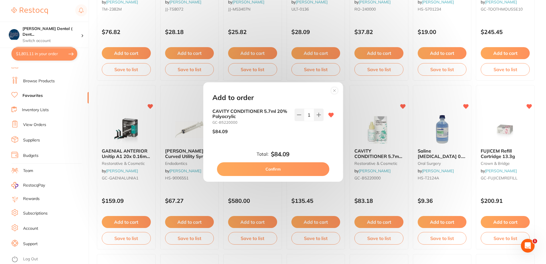
click at [279, 167] on button "Confirm" at bounding box center [273, 169] width 112 height 14
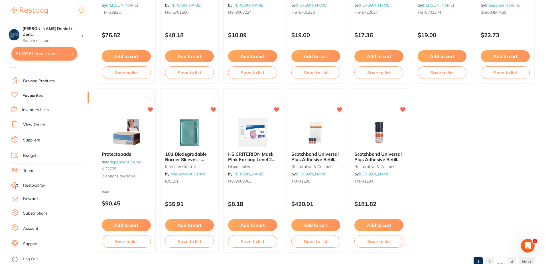
scroll to position [1169, 0]
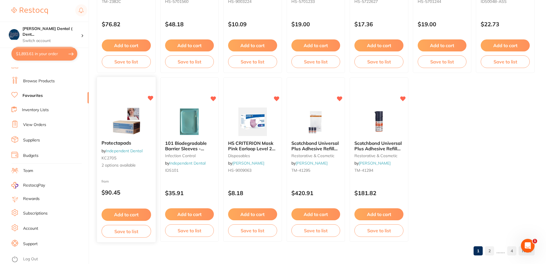
click at [118, 165] on span "2 options available" at bounding box center [126, 165] width 49 height 6
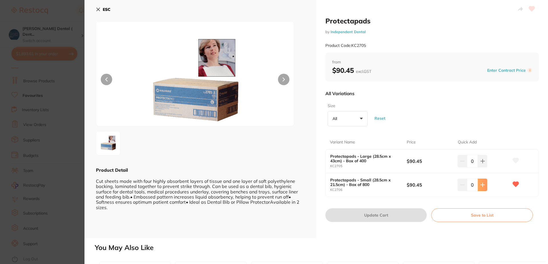
click at [481, 186] on icon at bounding box center [482, 184] width 5 height 5
type input "1"
click at [515, 159] on icon at bounding box center [516, 160] width 6 height 5
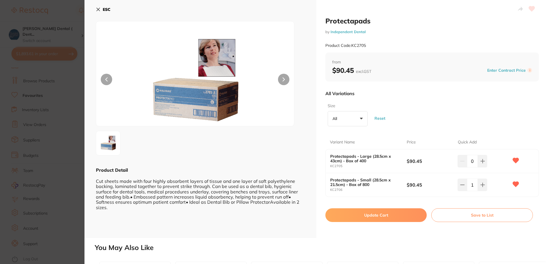
click at [530, 9] on icon at bounding box center [531, 8] width 6 height 5
click at [389, 214] on button "Update Cart" at bounding box center [375, 215] width 101 height 14
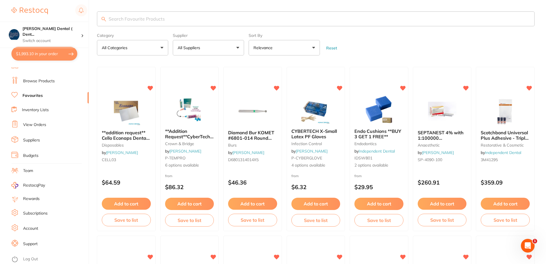
click at [238, 47] on button "All Suppliers" at bounding box center [208, 47] width 71 height 15
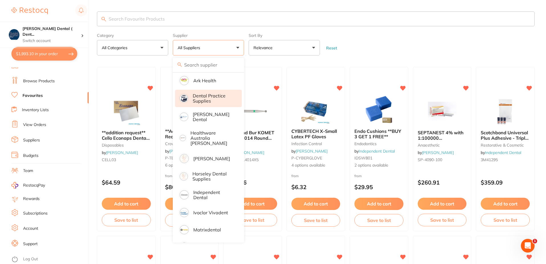
scroll to position [81, 0]
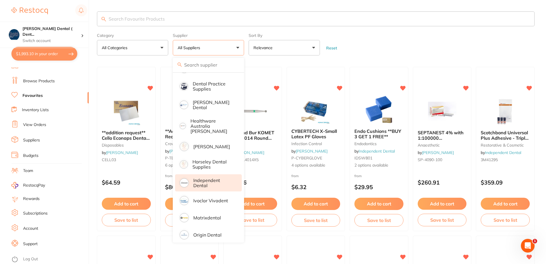
click at [200, 178] on p "Independent Dental" at bounding box center [213, 182] width 40 height 11
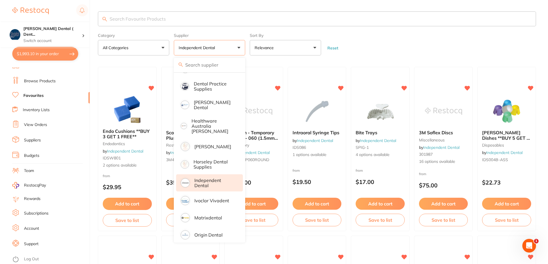
scroll to position [0, 0]
click at [166, 18] on input "search" at bounding box center [316, 18] width 438 height 15
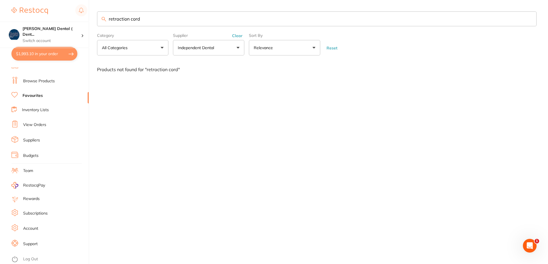
drag, startPoint x: 146, startPoint y: 18, endPoint x: 102, endPoint y: 20, distance: 44.6
click at [102, 20] on div "retraction cord" at bounding box center [316, 18] width 439 height 15
type input "single bond"
click at [46, 78] on link "Browse Products" at bounding box center [39, 81] width 32 height 6
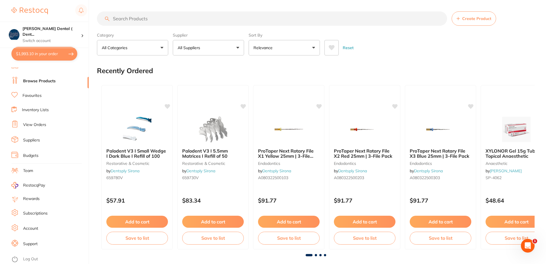
click at [39, 78] on link "Browse Products" at bounding box center [39, 81] width 33 height 6
click at [239, 46] on button "All Suppliers" at bounding box center [208, 47] width 71 height 15
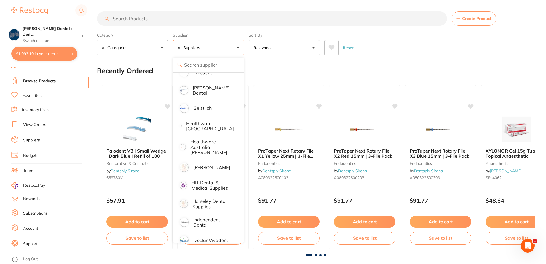
scroll to position [228, 0]
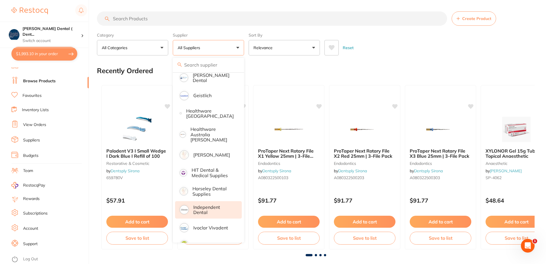
click at [202, 204] on p "Independent Dental" at bounding box center [213, 209] width 40 height 11
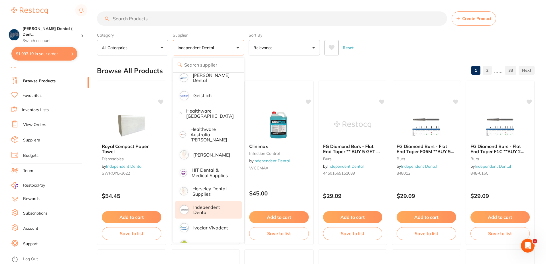
scroll to position [0, 0]
click at [148, 19] on input "search" at bounding box center [272, 18] width 350 height 14
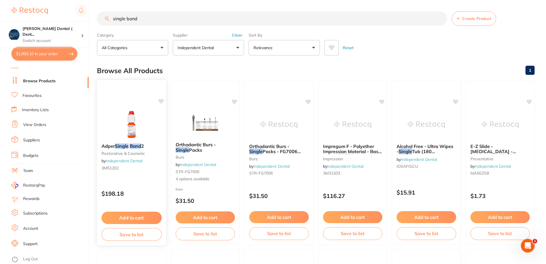
type input "single bond"
click at [130, 216] on button "Add to cart" at bounding box center [132, 217] width 60 height 12
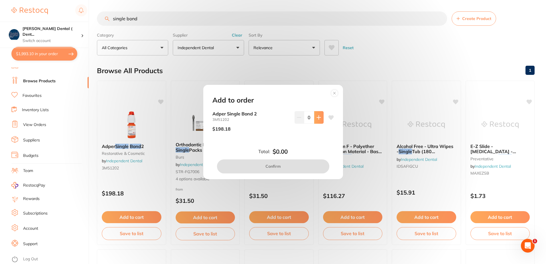
click at [319, 118] on icon at bounding box center [319, 117] width 5 height 5
type input "1"
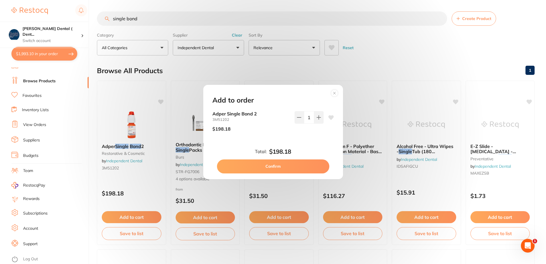
click at [329, 117] on icon at bounding box center [330, 117] width 5 height 5
click at [331, 116] on icon at bounding box center [330, 117] width 5 height 5
click at [287, 167] on button "Confirm" at bounding box center [273, 166] width 112 height 14
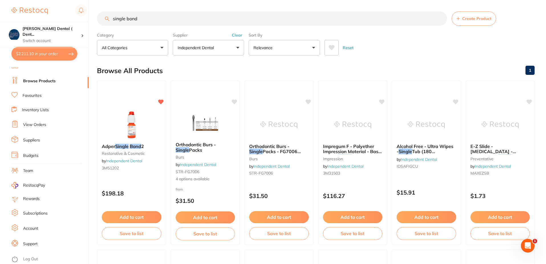
scroll to position [0, 0]
drag, startPoint x: 137, startPoint y: 20, endPoint x: 103, endPoint y: 24, distance: 34.5
click at [104, 23] on input "single bond" at bounding box center [272, 18] width 350 height 14
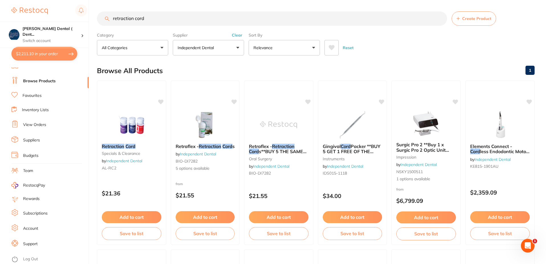
scroll to position [0, 0]
type input "retraction cord"
click at [196, 146] on span "Retraflex -" at bounding box center [186, 146] width 23 height 6
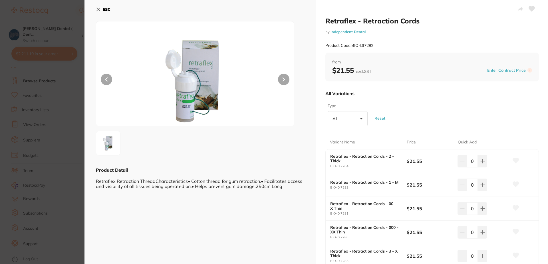
click at [98, 9] on icon at bounding box center [98, 9] width 5 height 5
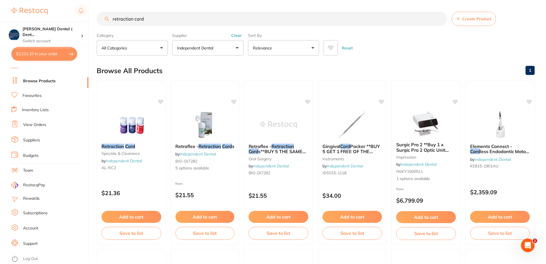
scroll to position [0, 0]
click at [286, 150] on span "s**BUY 5 THE SAME GET 1 FREE!!** - 0 - Thin" at bounding box center [278, 153] width 58 height 11
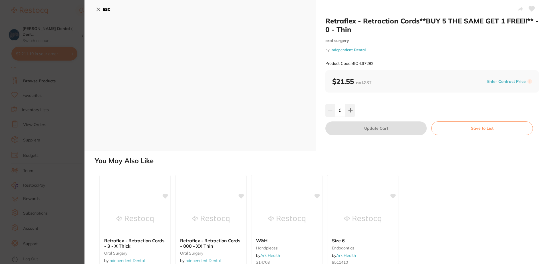
click at [97, 9] on icon at bounding box center [98, 9] width 3 height 3
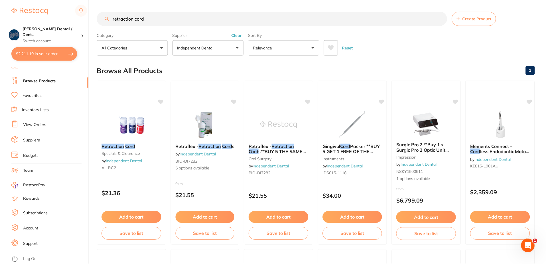
scroll to position [0, 0]
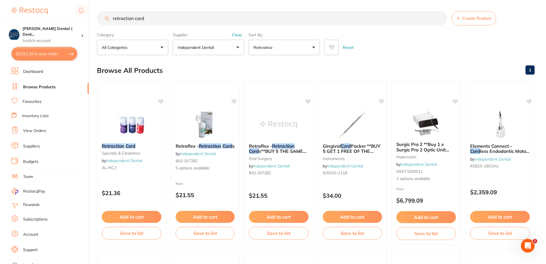
scroll to position [211, 0]
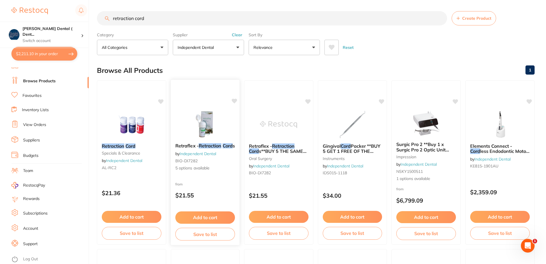
click at [200, 171] on span "5 options available" at bounding box center [205, 168] width 60 height 6
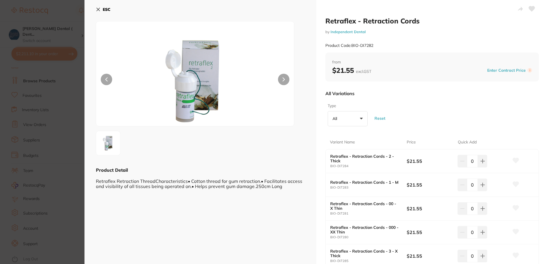
click at [98, 10] on icon at bounding box center [98, 9] width 3 height 3
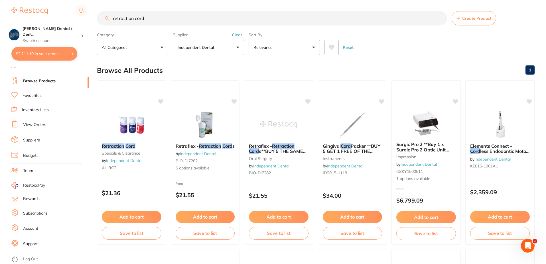
scroll to position [0, 0]
drag, startPoint x: 153, startPoint y: 20, endPoint x: 104, endPoint y: 24, distance: 49.5
click at [104, 24] on input "retraction cord" at bounding box center [272, 18] width 350 height 14
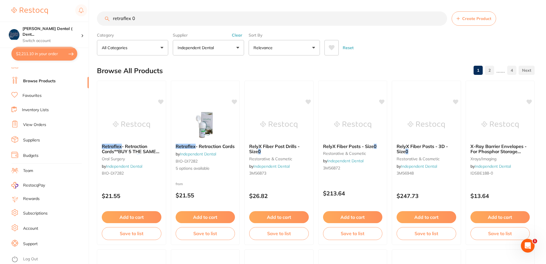
scroll to position [0, 0]
drag, startPoint x: 139, startPoint y: 19, endPoint x: 99, endPoint y: 22, distance: 40.3
click at [100, 21] on input "retraflex 0" at bounding box center [272, 18] width 350 height 14
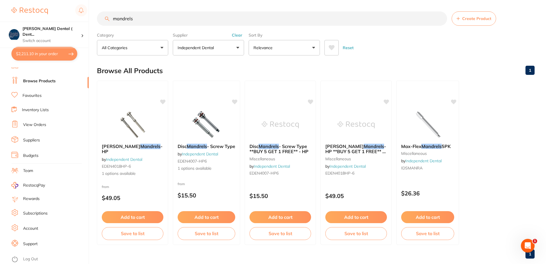
drag, startPoint x: 135, startPoint y: 19, endPoint x: 107, endPoint y: 20, distance: 28.5
click at [107, 20] on div "mandrels Create Product" at bounding box center [316, 18] width 438 height 14
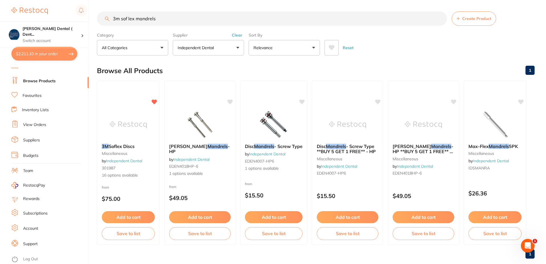
drag, startPoint x: 158, startPoint y: 19, endPoint x: 110, endPoint y: 18, distance: 47.9
click at [110, 18] on input "3m sof lex mandrels" at bounding box center [272, 18] width 350 height 14
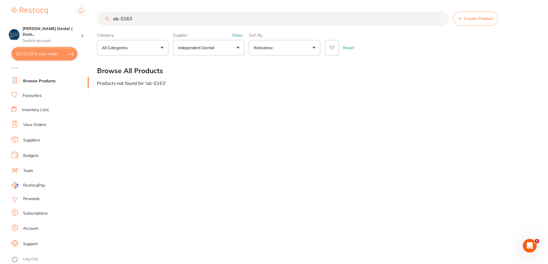
drag, startPoint x: 133, startPoint y: 19, endPoint x: 106, endPoint y: 21, distance: 26.6
click at [106, 21] on input "ab-0163" at bounding box center [272, 18] width 351 height 14
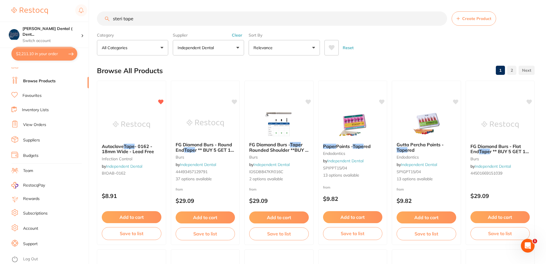
drag, startPoint x: 141, startPoint y: 19, endPoint x: 93, endPoint y: 20, distance: 47.9
click at [94, 19] on div "$2,211.10 Singleton Dental ( Dent... Switch account Singleton Dental ( DentalTo…" at bounding box center [273, 132] width 546 height 264
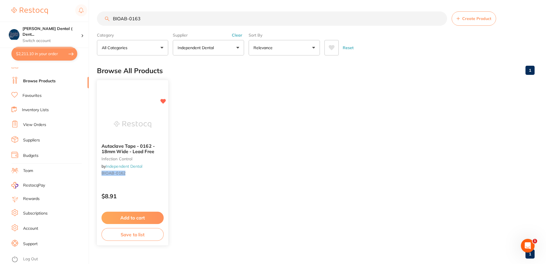
click at [125, 144] on span "Autoclave Tape - 0162 - 18mm Wide - Lead Free" at bounding box center [128, 148] width 53 height 11
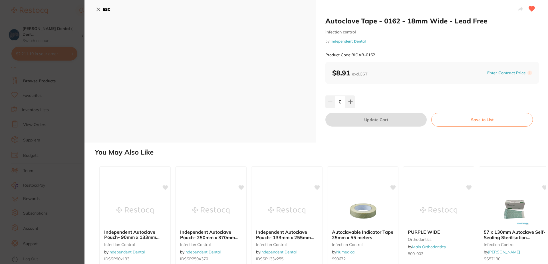
click at [97, 8] on icon at bounding box center [98, 9] width 5 height 5
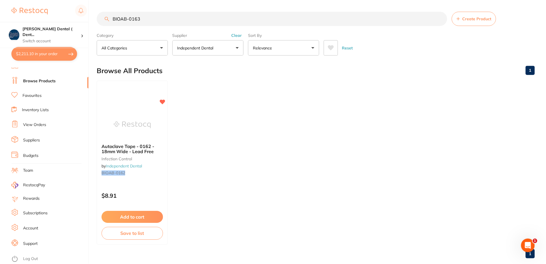
scroll to position [1, 0]
drag, startPoint x: 147, startPoint y: 17, endPoint x: 103, endPoint y: 17, distance: 44.5
click at [103, 17] on input "BIOAB-0163" at bounding box center [272, 18] width 350 height 14
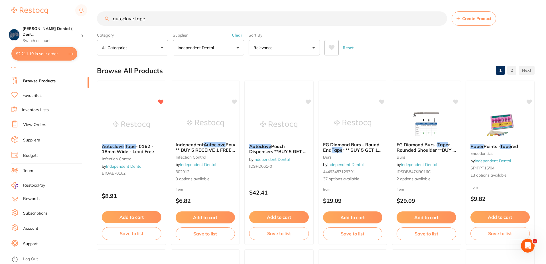
scroll to position [0, 0]
drag, startPoint x: 148, startPoint y: 21, endPoint x: 84, endPoint y: 23, distance: 64.8
click at [85, 23] on div "$2,211.10 Singleton Dental ( Dent... Switch account Singleton Dental ( DentalTo…" at bounding box center [273, 132] width 546 height 264
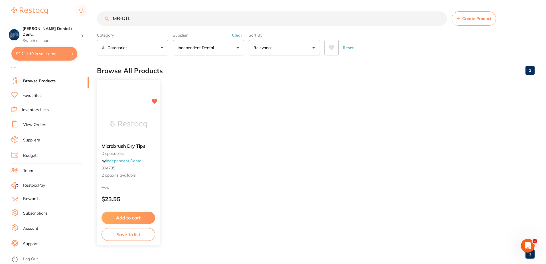
scroll to position [0, 0]
type input "MB-DTL"
click at [128, 145] on span "Microbrush Dry Tips" at bounding box center [124, 146] width 44 height 6
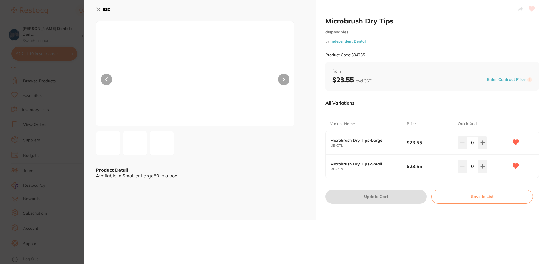
click at [284, 80] on button at bounding box center [283, 79] width 11 height 11
click at [480, 142] on icon at bounding box center [482, 142] width 5 height 5
type input "1"
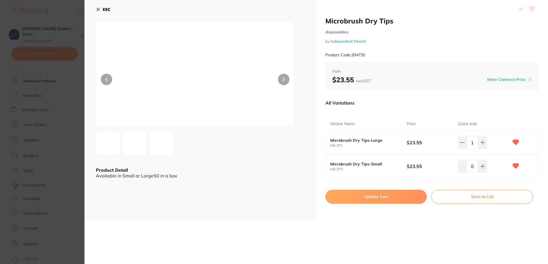
click at [384, 195] on button "Update Cart" at bounding box center [375, 196] width 101 height 14
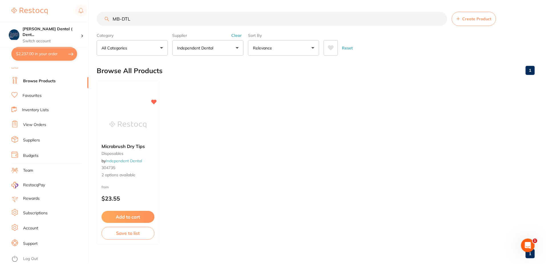
scroll to position [1, 0]
drag, startPoint x: 132, startPoint y: 17, endPoint x: 108, endPoint y: 21, distance: 24.8
click at [108, 21] on input "MB-DTL" at bounding box center [272, 18] width 350 height 14
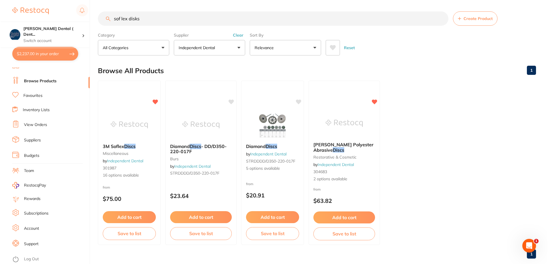
scroll to position [0, 0]
type input "sof lex disks"
click at [122, 175] on span "16 options available" at bounding box center [129, 175] width 54 height 6
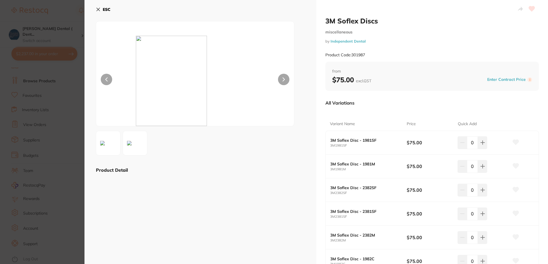
scroll to position [29, 0]
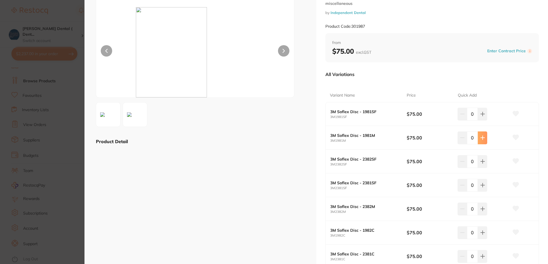
click at [480, 138] on icon at bounding box center [482, 137] width 5 height 5
type input "2"
click at [514, 137] on icon at bounding box center [516, 137] width 6 height 5
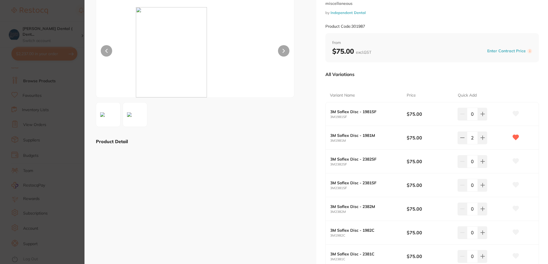
click at [513, 256] on icon at bounding box center [516, 255] width 6 height 5
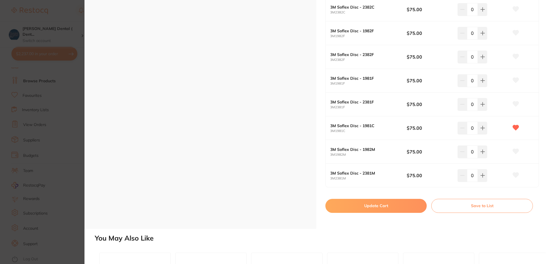
scroll to position [371, 0]
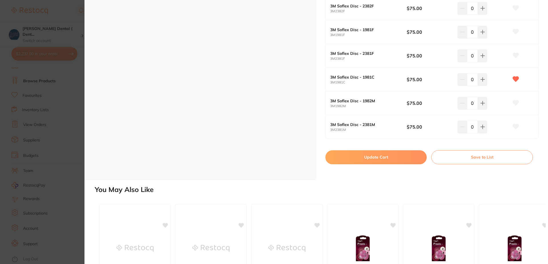
click at [372, 157] on button "Update Cart" at bounding box center [375, 157] width 101 height 14
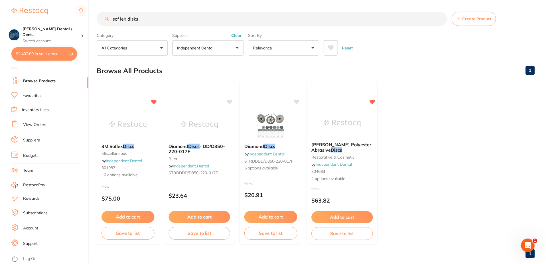
scroll to position [1, 0]
drag, startPoint x: 140, startPoint y: 18, endPoint x: 101, endPoint y: 20, distance: 39.7
click at [101, 20] on input "sof lex disks" at bounding box center [272, 18] width 350 height 14
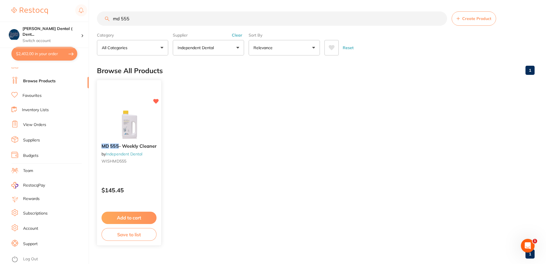
scroll to position [0, 0]
type input "md 555"
click at [130, 217] on button "Add to cart" at bounding box center [129, 217] width 55 height 12
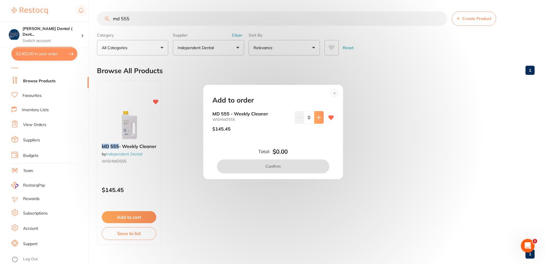
click at [317, 117] on icon at bounding box center [319, 118] width 4 height 4
type input "1"
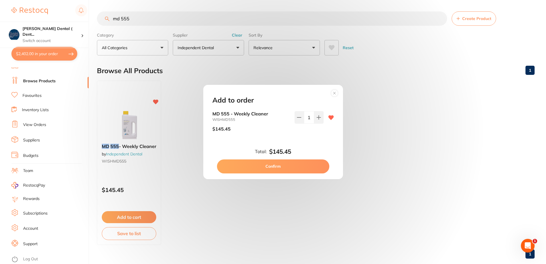
click at [274, 164] on button "Confirm" at bounding box center [273, 166] width 112 height 14
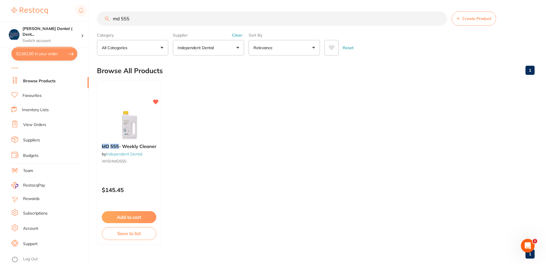
drag, startPoint x: 131, startPoint y: 16, endPoint x: 111, endPoint y: 17, distance: 20.3
click at [111, 17] on input "md 555" at bounding box center [272, 18] width 350 height 14
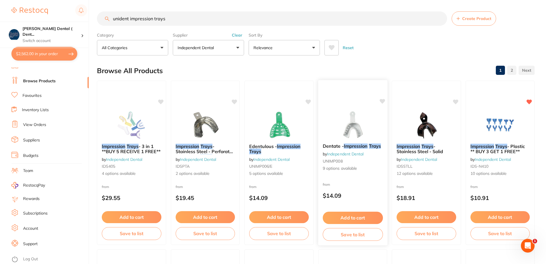
type input "unident impression trays"
click at [343, 167] on span "9 options available" at bounding box center [353, 168] width 60 height 6
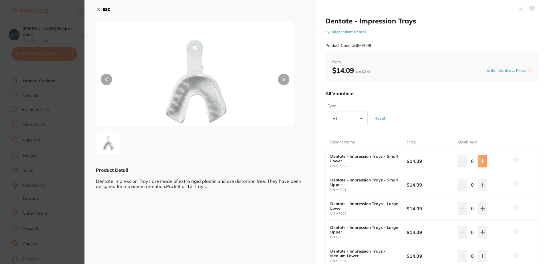
click at [481, 160] on icon at bounding box center [482, 161] width 4 height 4
type input "1"
click at [514, 160] on icon at bounding box center [516, 160] width 6 height 5
click at [480, 185] on icon at bounding box center [482, 184] width 5 height 5
type input "1"
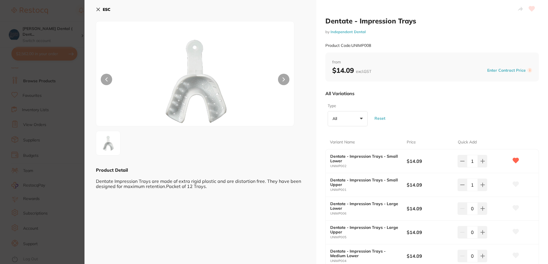
click at [513, 182] on icon at bounding box center [516, 183] width 6 height 5
click at [480, 210] on icon at bounding box center [482, 208] width 5 height 5
type input "1"
click at [513, 207] on icon at bounding box center [516, 207] width 6 height 5
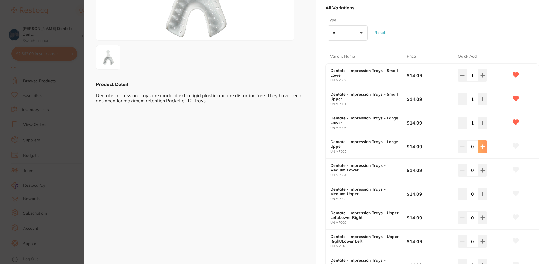
click at [480, 147] on icon at bounding box center [482, 146] width 5 height 5
type input "1"
click at [513, 145] on icon at bounding box center [516, 145] width 6 height 5
click at [513, 146] on icon at bounding box center [516, 145] width 6 height 5
click at [481, 168] on icon at bounding box center [482, 170] width 5 height 5
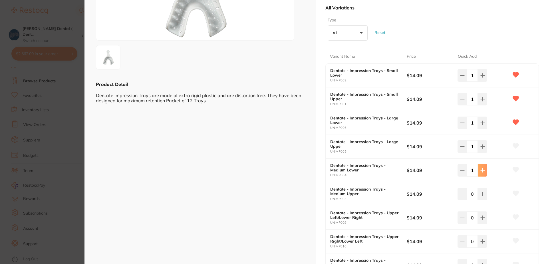
type input "1"
click at [482, 194] on icon at bounding box center [482, 194] width 4 height 4
type input "1"
click at [512, 189] on button at bounding box center [515, 194] width 14 height 14
click at [513, 170] on icon at bounding box center [516, 169] width 6 height 5
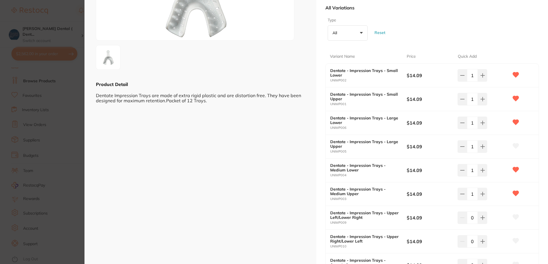
click at [515, 144] on icon at bounding box center [516, 145] width 6 height 5
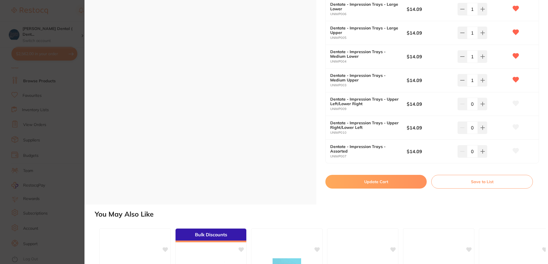
scroll to position [200, 0]
click at [379, 180] on button "Update Cart" at bounding box center [375, 181] width 101 height 14
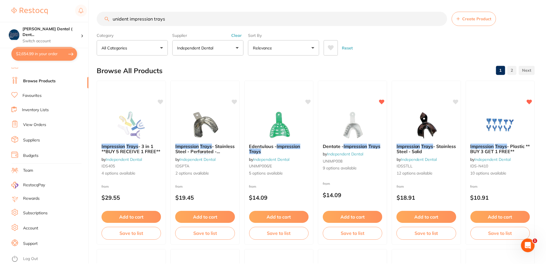
scroll to position [3, 0]
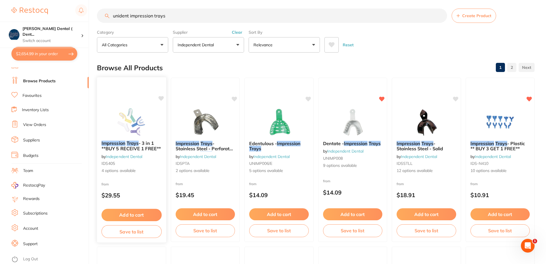
click at [132, 145] on span "- 3 in 1 **BUY 5 RECEIVE 1 FREE**" at bounding box center [131, 145] width 59 height 11
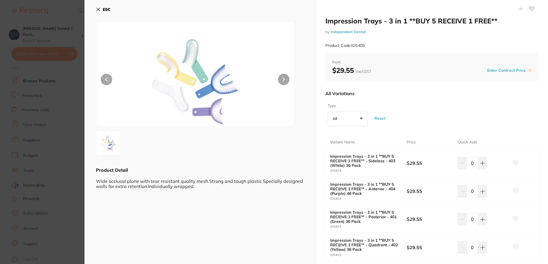
click at [98, 7] on icon at bounding box center [98, 9] width 5 height 5
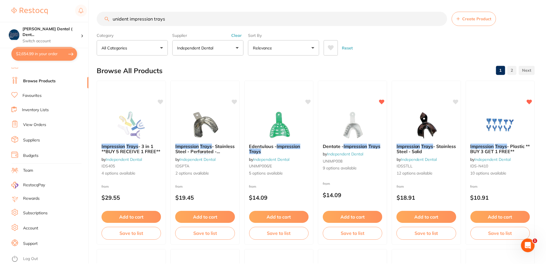
scroll to position [3, 0]
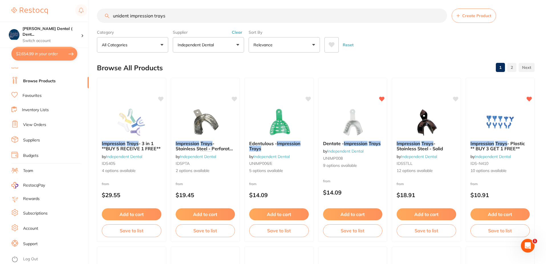
drag, startPoint x: 174, startPoint y: 17, endPoint x: 92, endPoint y: 15, distance: 82.7
click at [92, 15] on div "$2,654.99 Singleton Dental ( Dent... Switch account Singleton Dental ( DentalTo…" at bounding box center [273, 129] width 546 height 264
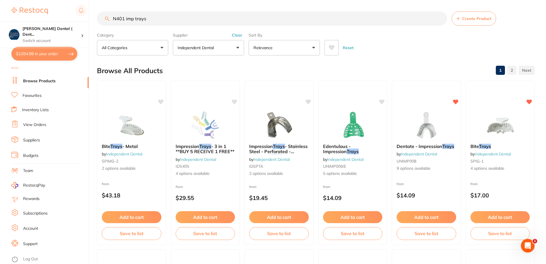
scroll to position [0, 0]
drag, startPoint x: 148, startPoint y: 19, endPoint x: 109, endPoint y: 18, distance: 38.5
click at [109, 18] on div "N401 imp trays Create Product" at bounding box center [316, 18] width 438 height 14
type input "premium imp trays"
click at [201, 148] on span "- 3 in 1 **BUY 5 RECEIVE 1 FREE**" at bounding box center [204, 148] width 59 height 11
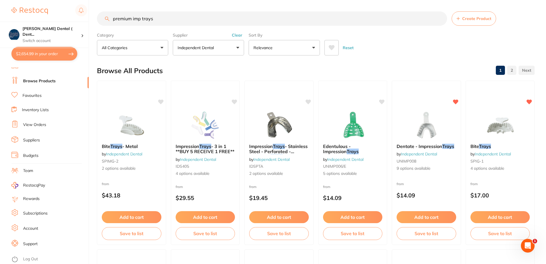
click at [203, 171] on section at bounding box center [273, 132] width 546 height 264
click at [228, 64] on div "Browse All Products 1 2" at bounding box center [316, 70] width 438 height 19
click at [197, 146] on div "premium imp trays Create Product Category All Categories All Categories burs cr…" at bounding box center [321, 132] width 449 height 264
click at [213, 148] on span "- 3 in 1 **BUY 5 RECEIVE 1 FREE**" at bounding box center [204, 148] width 59 height 11
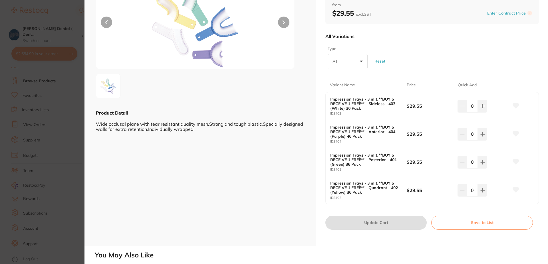
scroll to position [86, 0]
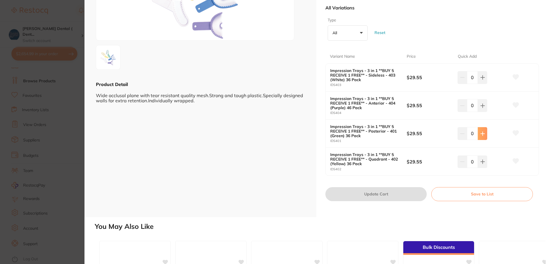
click at [480, 132] on icon at bounding box center [482, 133] width 5 height 5
type input "1"
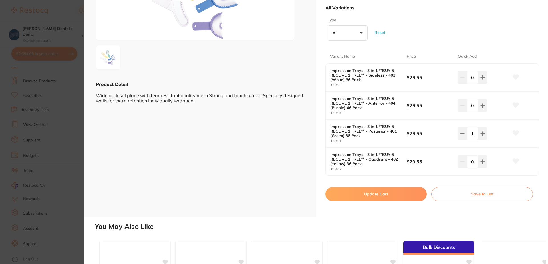
scroll to position [0, 0]
click at [517, 131] on icon at bounding box center [516, 132] width 6 height 5
click at [369, 194] on button "Update Cart" at bounding box center [375, 194] width 101 height 14
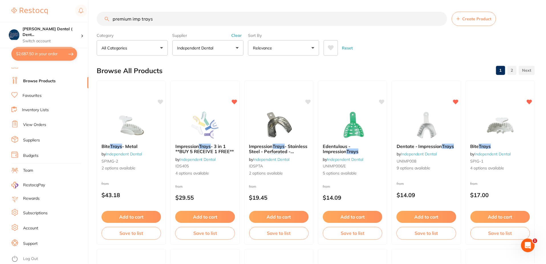
scroll to position [3, 0]
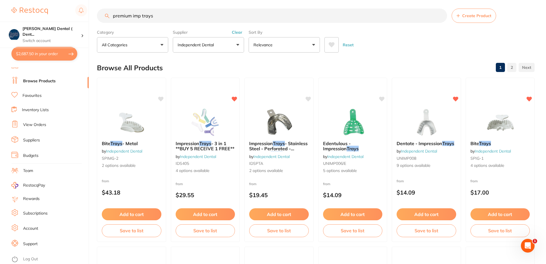
drag, startPoint x: 157, startPoint y: 16, endPoint x: 91, endPoint y: 18, distance: 65.6
click at [91, 18] on div "$2,687.50 Singleton Dental ( Dent... Switch account Singleton Dental ( DentalTo…" at bounding box center [273, 129] width 546 height 264
type input "denture"
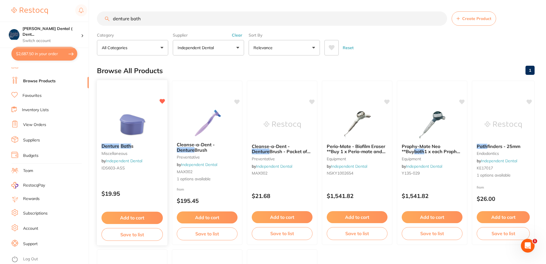
type input "denture bath"
click at [123, 147] on em "Bath" at bounding box center [126, 146] width 11 height 6
click at [115, 165] on section at bounding box center [273, 132] width 546 height 264
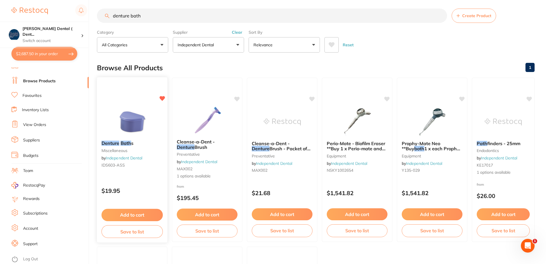
click at [110, 141] on em "Denture" at bounding box center [111, 143] width 18 height 6
click at [129, 212] on section at bounding box center [273, 132] width 546 height 264
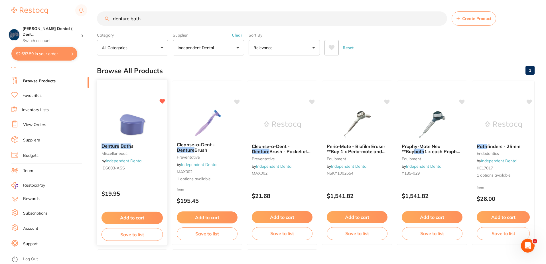
click at [128, 217] on button "Add to cart" at bounding box center [132, 217] width 61 height 12
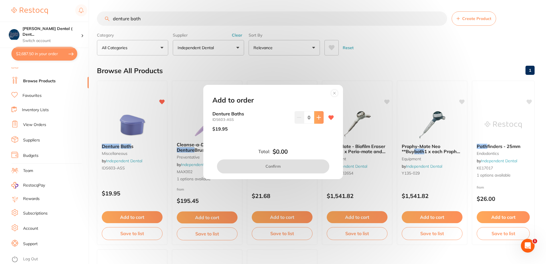
click at [317, 120] on button at bounding box center [318, 117] width 9 height 13
type input "1"
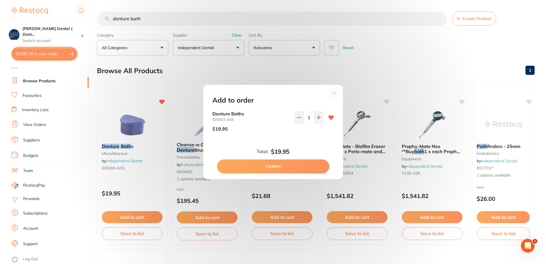
click at [273, 164] on button "Confirm" at bounding box center [273, 166] width 112 height 14
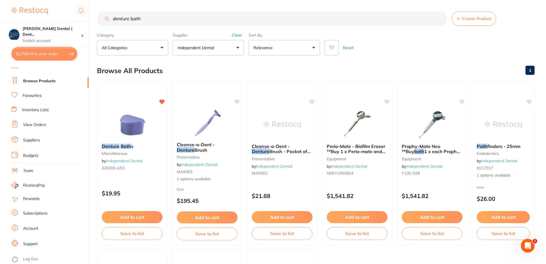
drag, startPoint x: 141, startPoint y: 19, endPoint x: 112, endPoint y: 20, distance: 28.8
click at [112, 20] on input "denture bath" at bounding box center [272, 18] width 350 height 14
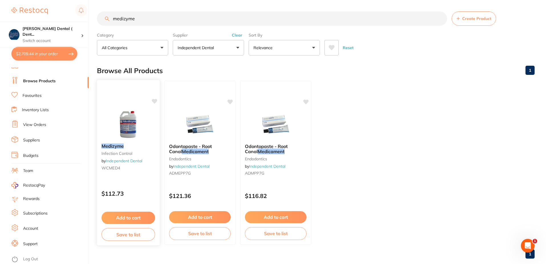
type input "medizyme"
click at [120, 146] on em "Medizyme" at bounding box center [113, 146] width 22 height 6
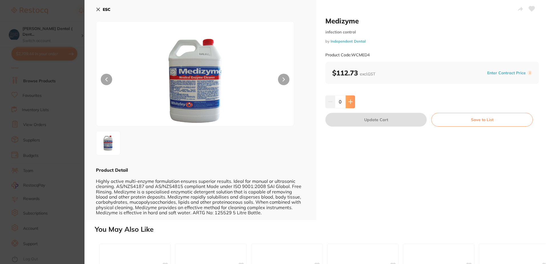
click at [349, 102] on icon at bounding box center [350, 102] width 4 height 4
type input "1"
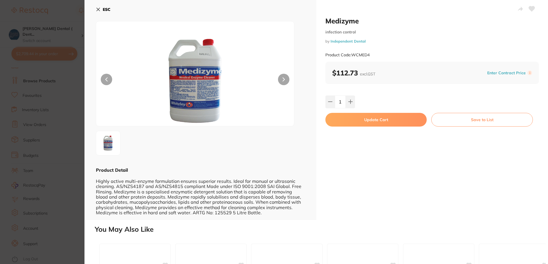
click at [530, 7] on icon at bounding box center [531, 8] width 6 height 5
click at [387, 118] on button "Update Cart" at bounding box center [375, 120] width 101 height 14
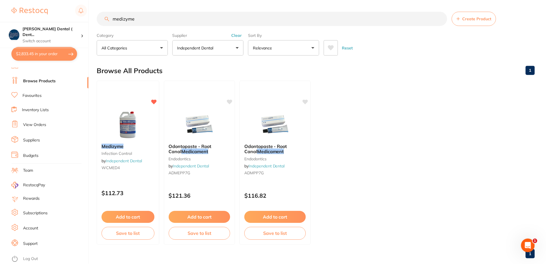
scroll to position [3, 0]
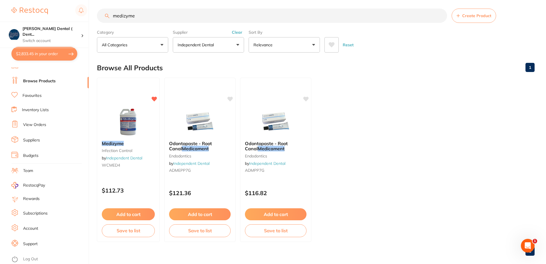
drag, startPoint x: 136, startPoint y: 15, endPoint x: 111, endPoint y: 14, distance: 24.8
click at [111, 14] on input "medizyme" at bounding box center [272, 16] width 350 height 14
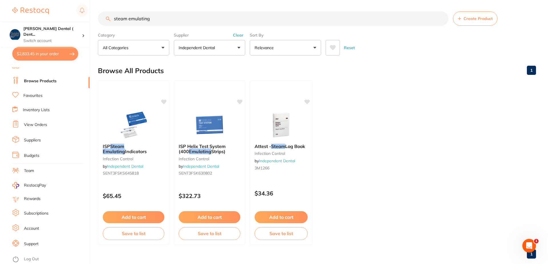
scroll to position [0, 0]
type input "steam emulating"
click at [124, 148] on em "Emulating" at bounding box center [113, 151] width 23 height 6
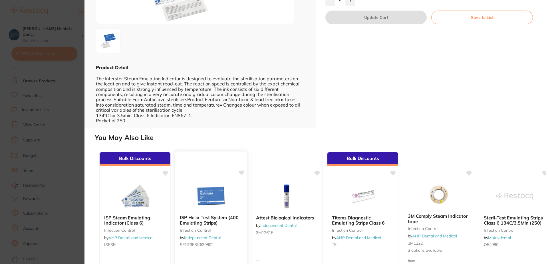
scroll to position [114, 0]
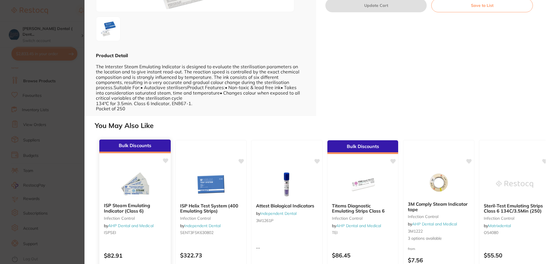
click at [127, 204] on b "ISP Steam Emulating Indicator (Class 6)" at bounding box center [135, 207] width 62 height 11
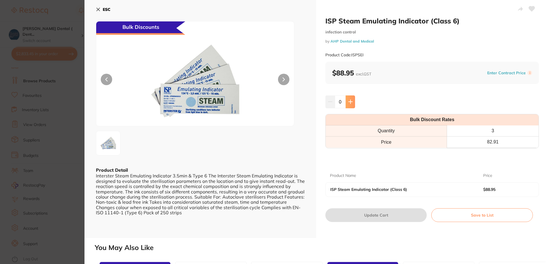
click at [351, 101] on icon at bounding box center [350, 101] width 5 height 5
type input "1"
click at [531, 9] on icon at bounding box center [531, 8] width 6 height 5
click at [529, 7] on icon at bounding box center [531, 8] width 6 height 5
click at [365, 214] on button "Update Cart" at bounding box center [375, 215] width 101 height 14
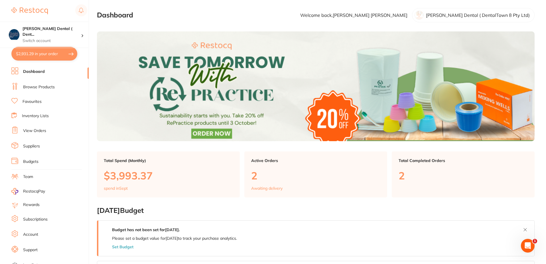
click at [37, 85] on link "Browse Products" at bounding box center [39, 87] width 32 height 6
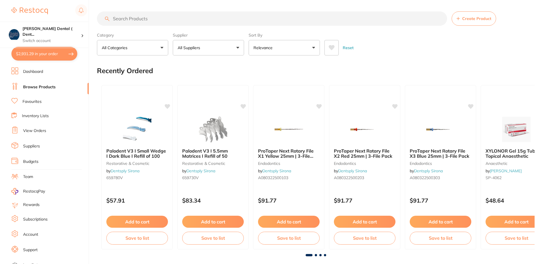
click at [238, 47] on button "All Suppliers" at bounding box center [208, 47] width 71 height 15
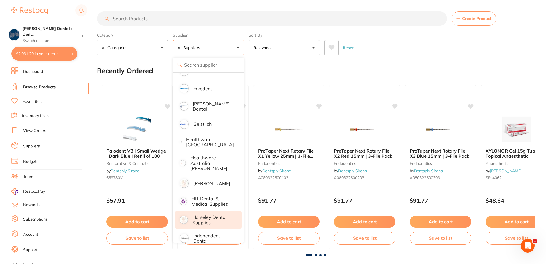
scroll to position [228, 0]
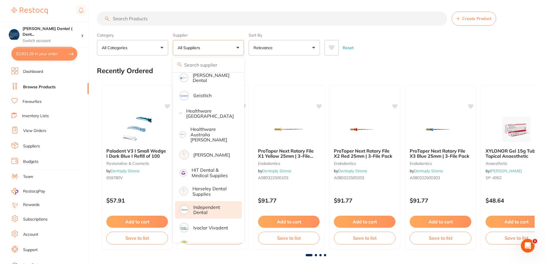
click at [202, 204] on p "Independent Dental" at bounding box center [213, 209] width 40 height 11
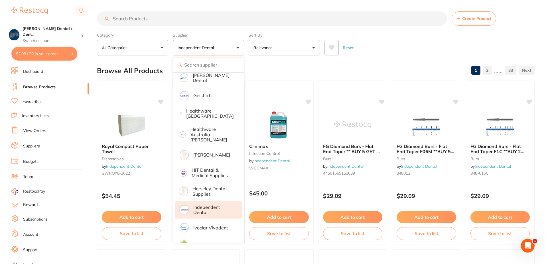
scroll to position [0, 0]
click at [156, 19] on input "search" at bounding box center [272, 18] width 350 height 14
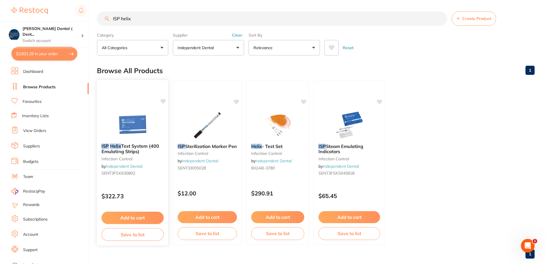
click at [128, 147] on span "Test System (400 Emulating Strips)" at bounding box center [131, 148] width 58 height 11
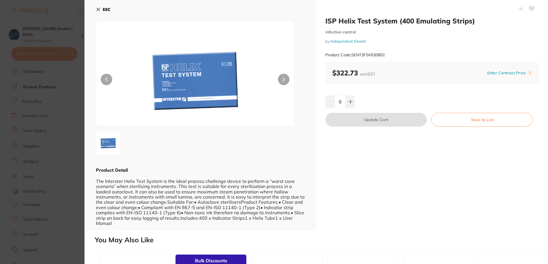
click at [99, 10] on icon at bounding box center [98, 9] width 3 height 3
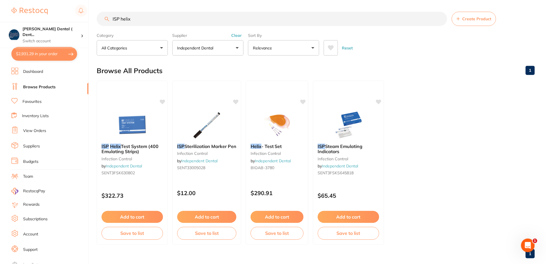
scroll to position [3, 0]
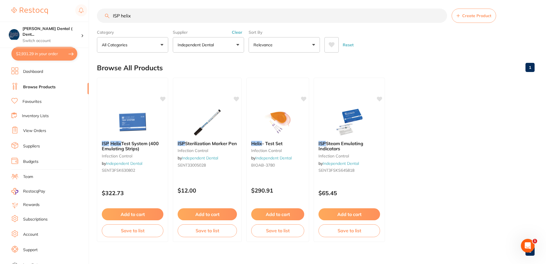
drag, startPoint x: 134, startPoint y: 19, endPoint x: 102, endPoint y: 15, distance: 32.7
click at [104, 15] on input "ISP helix" at bounding box center [272, 16] width 350 height 14
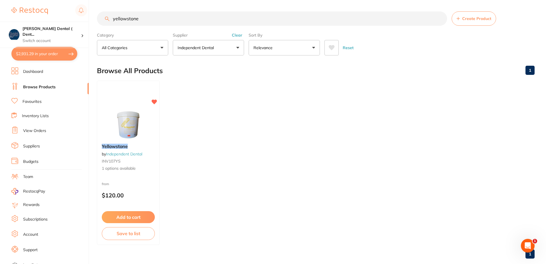
scroll to position [0, 0]
click at [113, 19] on input "yellowstone" at bounding box center [272, 18] width 350 height 14
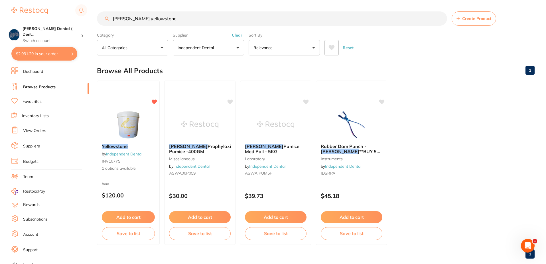
drag, startPoint x: 166, startPoint y: 17, endPoint x: 114, endPoint y: 19, distance: 52.5
click at [114, 19] on input "[PERSON_NAME] yellowstone" at bounding box center [272, 18] width 350 height 14
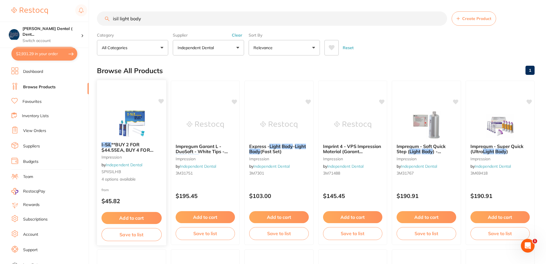
type input "isil light body"
click at [129, 177] on span "4 options available" at bounding box center [132, 179] width 60 height 6
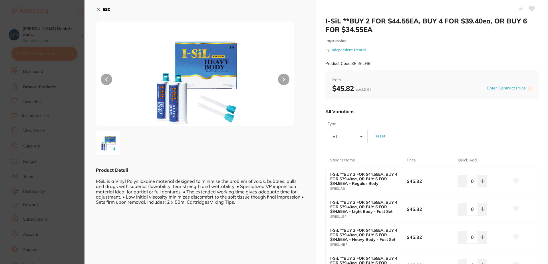
scroll to position [57, 0]
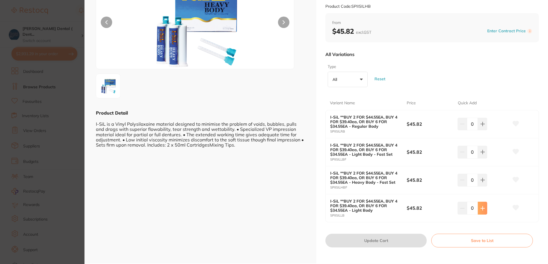
click at [481, 208] on icon at bounding box center [482, 208] width 5 height 5
type input "1"
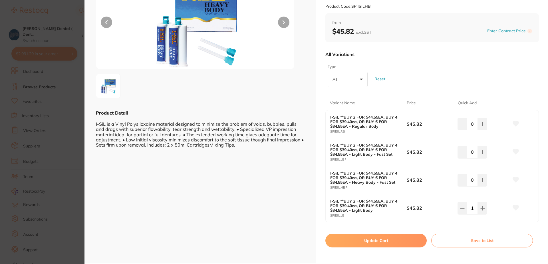
scroll to position [0, 0]
click at [514, 207] on icon at bounding box center [516, 207] width 6 height 5
click at [375, 240] on button "Update Cart" at bounding box center [375, 240] width 101 height 14
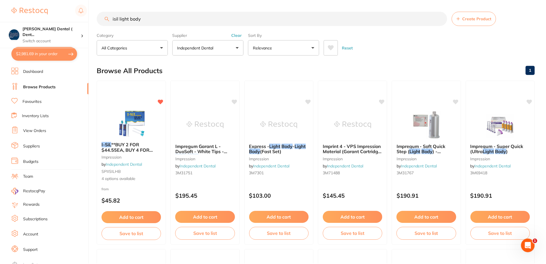
scroll to position [3, 0]
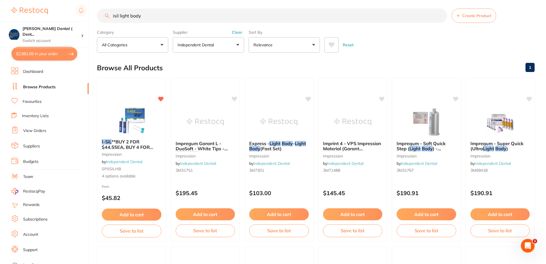
drag, startPoint x: 148, startPoint y: 17, endPoint x: 91, endPoint y: 22, distance: 57.2
click at [97, 19] on div "isil light body Create Product" at bounding box center [316, 16] width 438 height 14
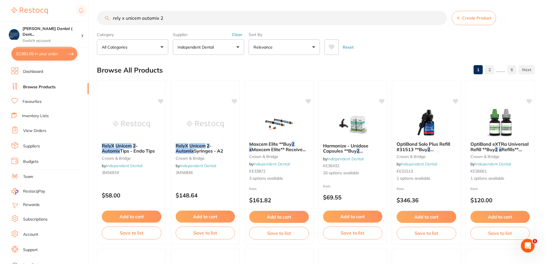
scroll to position [0, 0]
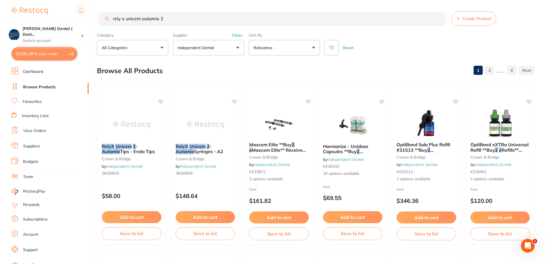
drag, startPoint x: 164, startPoint y: 17, endPoint x: 143, endPoint y: 18, distance: 20.9
click at [143, 18] on input "rely x unicem automix 2" at bounding box center [272, 18] width 350 height 14
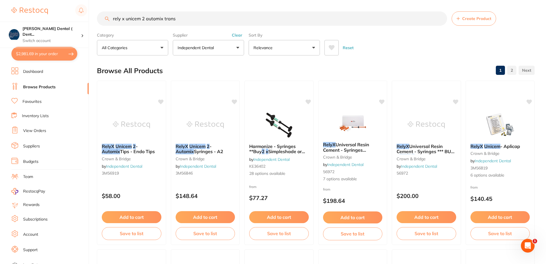
drag, startPoint x: 189, startPoint y: 20, endPoint x: 84, endPoint y: 18, distance: 105.3
click at [84, 18] on div "$2,981.69 [PERSON_NAME] Dental ( Dent... Switch account [PERSON_NAME] Dental ( …" at bounding box center [273, 132] width 546 height 264
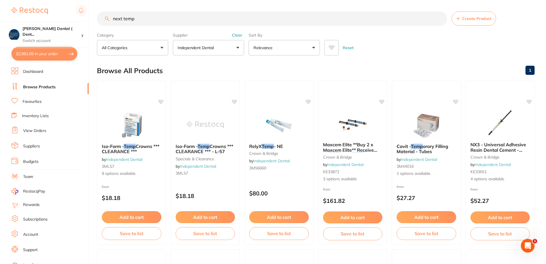
type input "next temp"
click at [46, 54] on button "$2,981.69 in your order" at bounding box center [44, 54] width 66 height 14
checkbox input "true"
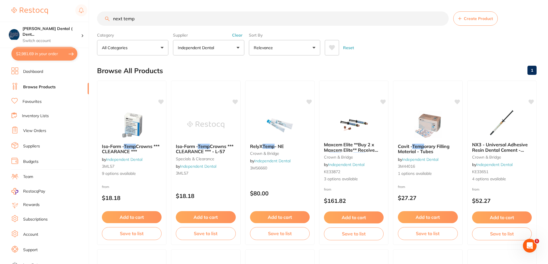
checkbox input "true"
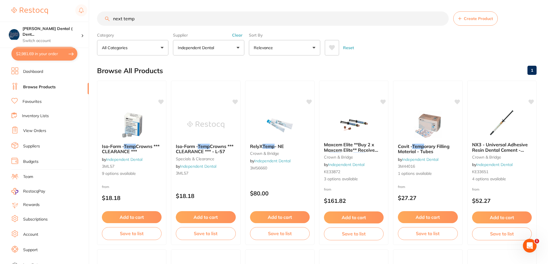
checkbox input "true"
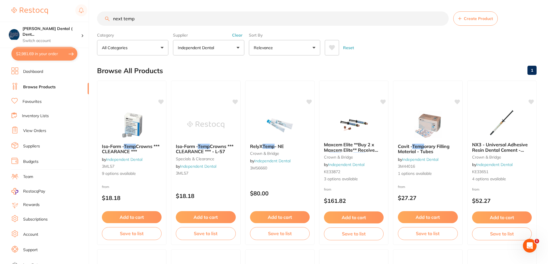
checkbox input "true"
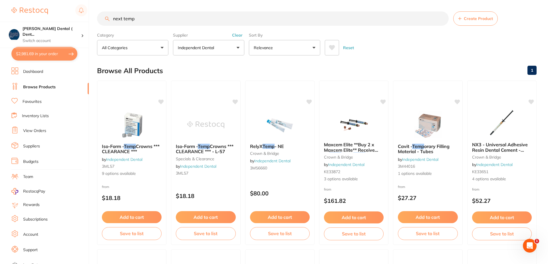
checkbox input "true"
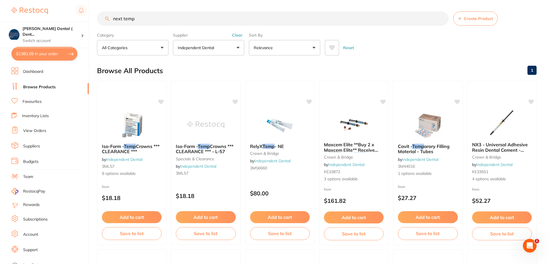
checkbox input "true"
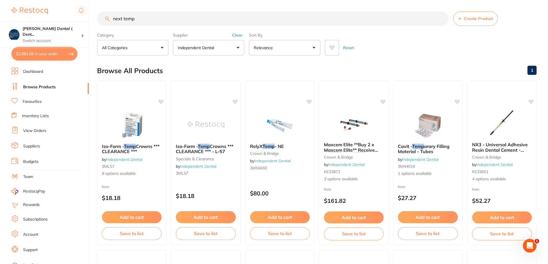
checkbox input "true"
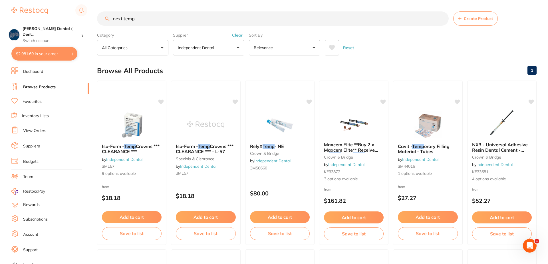
checkbox input "true"
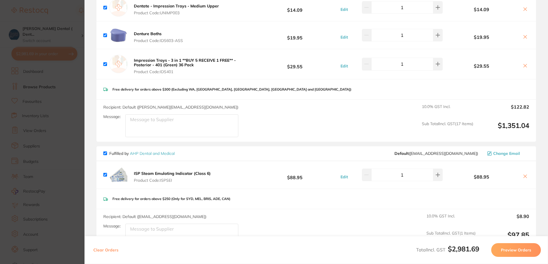
scroll to position [970, 0]
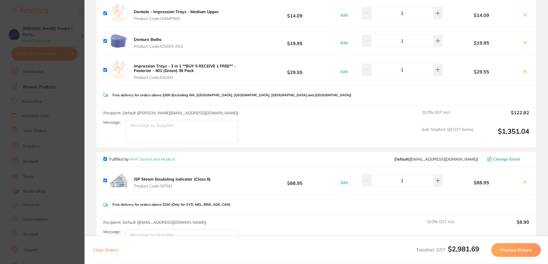
click at [523, 184] on icon at bounding box center [524, 181] width 5 height 5
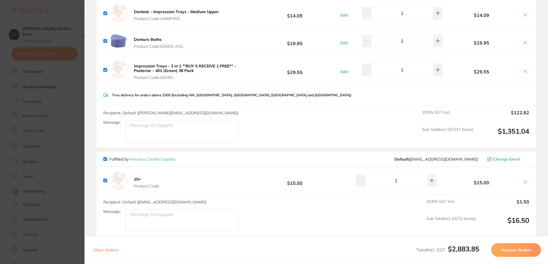
click at [151, 188] on span "Product Code:" at bounding box center [147, 185] width 26 height 5
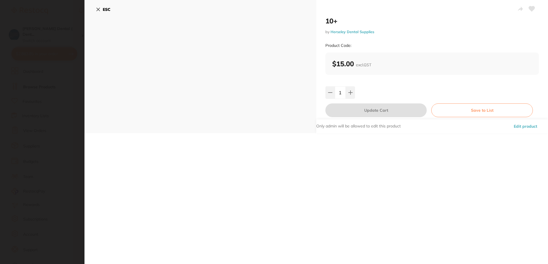
scroll to position [0, 0]
click at [98, 9] on icon at bounding box center [98, 9] width 3 height 3
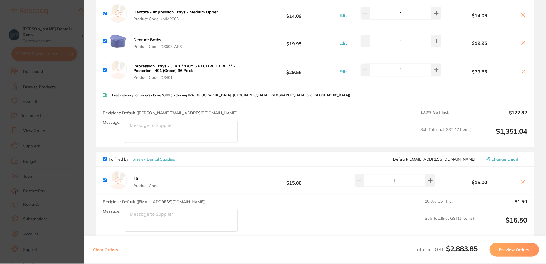
scroll to position [0, 0]
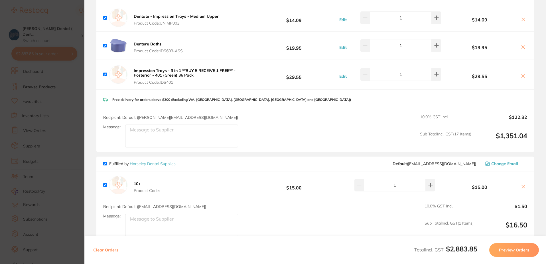
click at [522, 186] on icon at bounding box center [523, 186] width 3 height 3
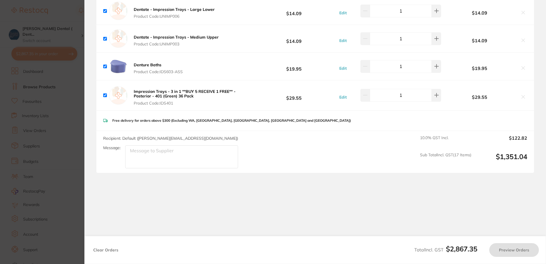
checkbox input "true"
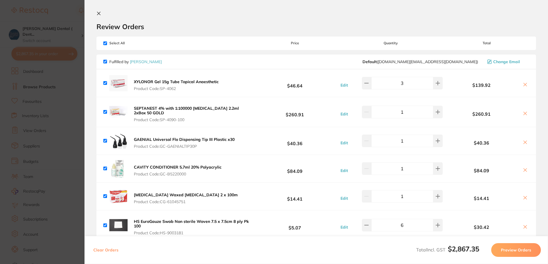
scroll to position [0, 0]
click at [99, 13] on icon at bounding box center [98, 14] width 5 height 5
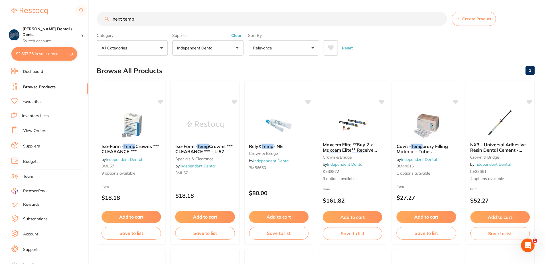
scroll to position [0, 0]
click at [238, 48] on button "Independent Dental" at bounding box center [208, 47] width 71 height 15
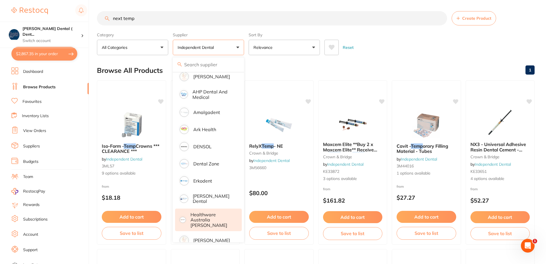
scroll to position [0, 0]
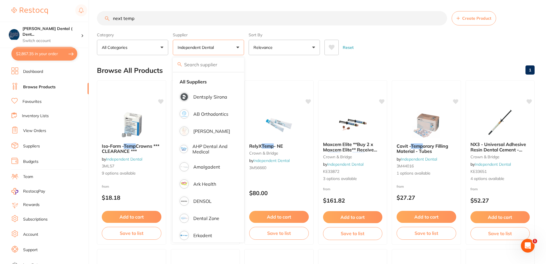
click at [347, 48] on button "Reset" at bounding box center [348, 47] width 14 height 15
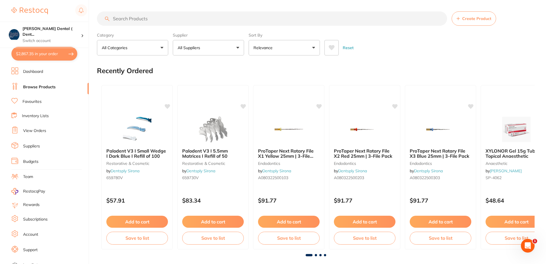
click at [238, 47] on button "All Suppliers" at bounding box center [208, 47] width 71 height 15
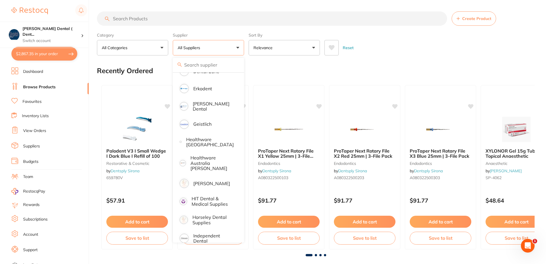
scroll to position [228, 0]
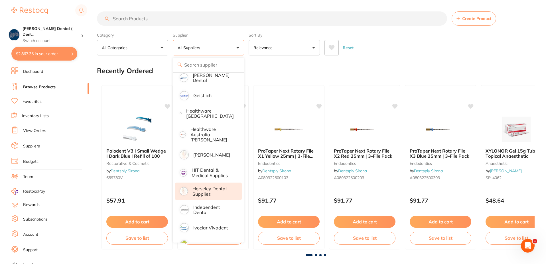
click at [201, 186] on p "Horseley Dental Supplies" at bounding box center [213, 191] width 41 height 11
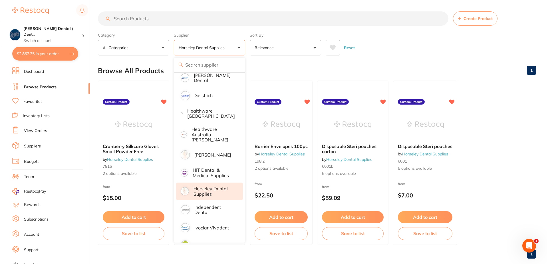
scroll to position [0, 0]
click at [122, 173] on span "2 options available" at bounding box center [133, 174] width 62 height 6
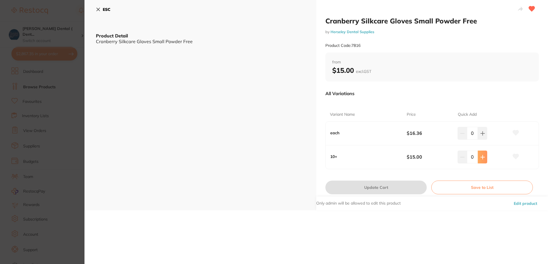
click at [481, 157] on icon at bounding box center [482, 157] width 5 height 5
type input "1"
click at [514, 155] on icon at bounding box center [516, 156] width 6 height 5
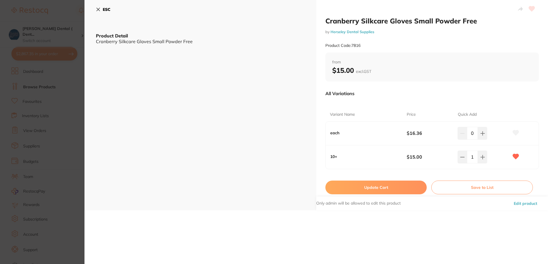
click at [376, 187] on button "Update Cart" at bounding box center [375, 187] width 101 height 14
checkbox input "false"
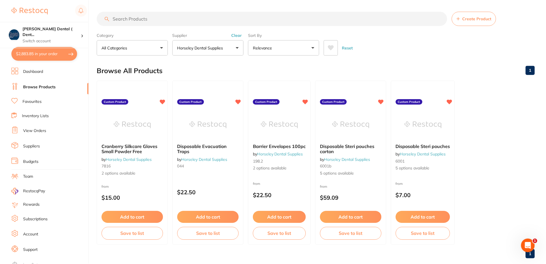
scroll to position [0, 0]
